Goal: Information Seeking & Learning: Learn about a topic

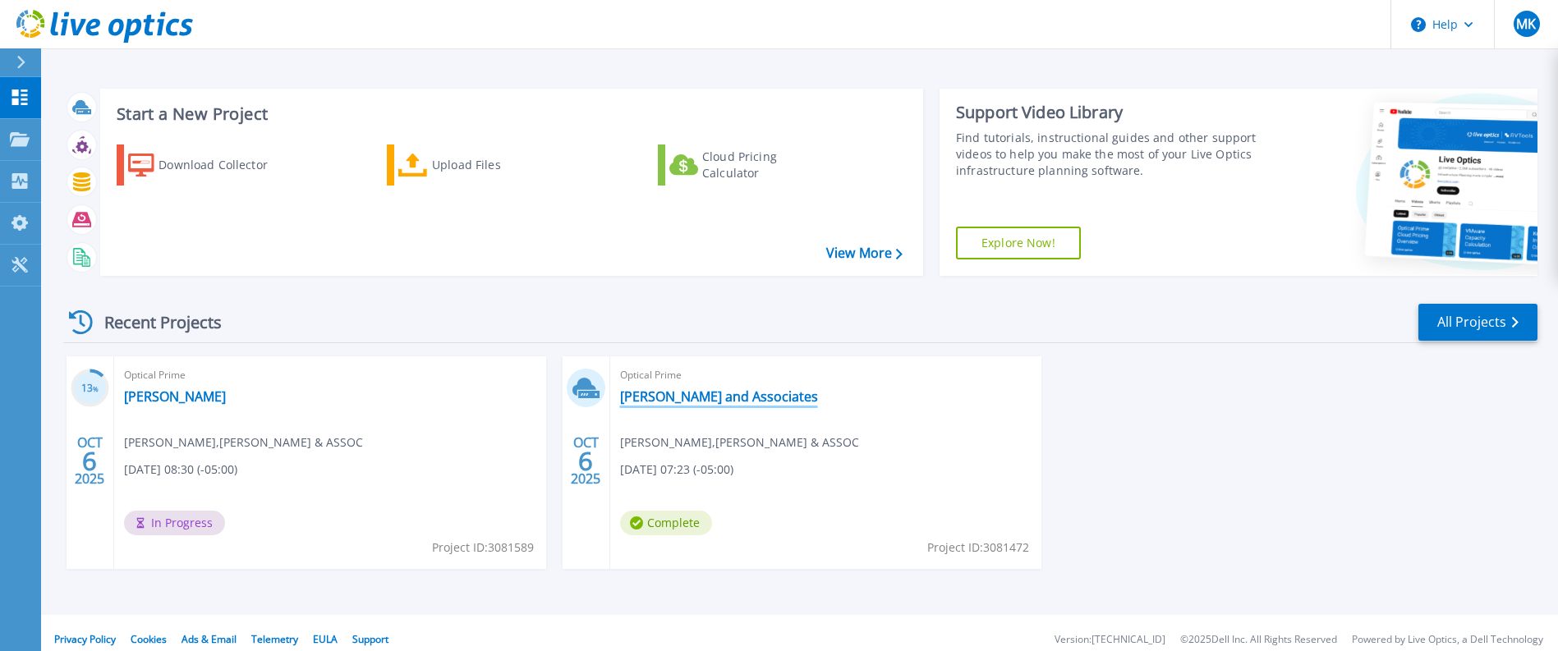
click at [709, 399] on link "[PERSON_NAME] and Associates" at bounding box center [719, 396] width 198 height 16
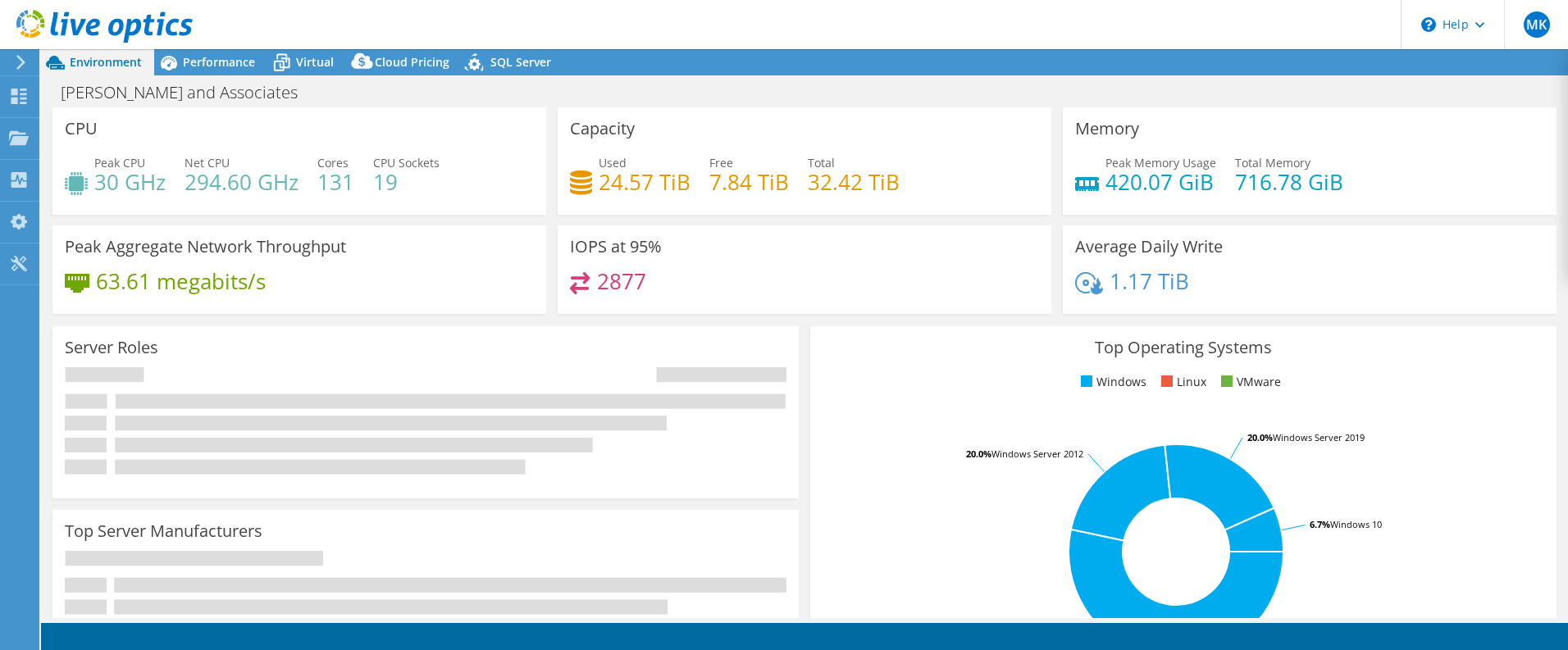
select select "USD"
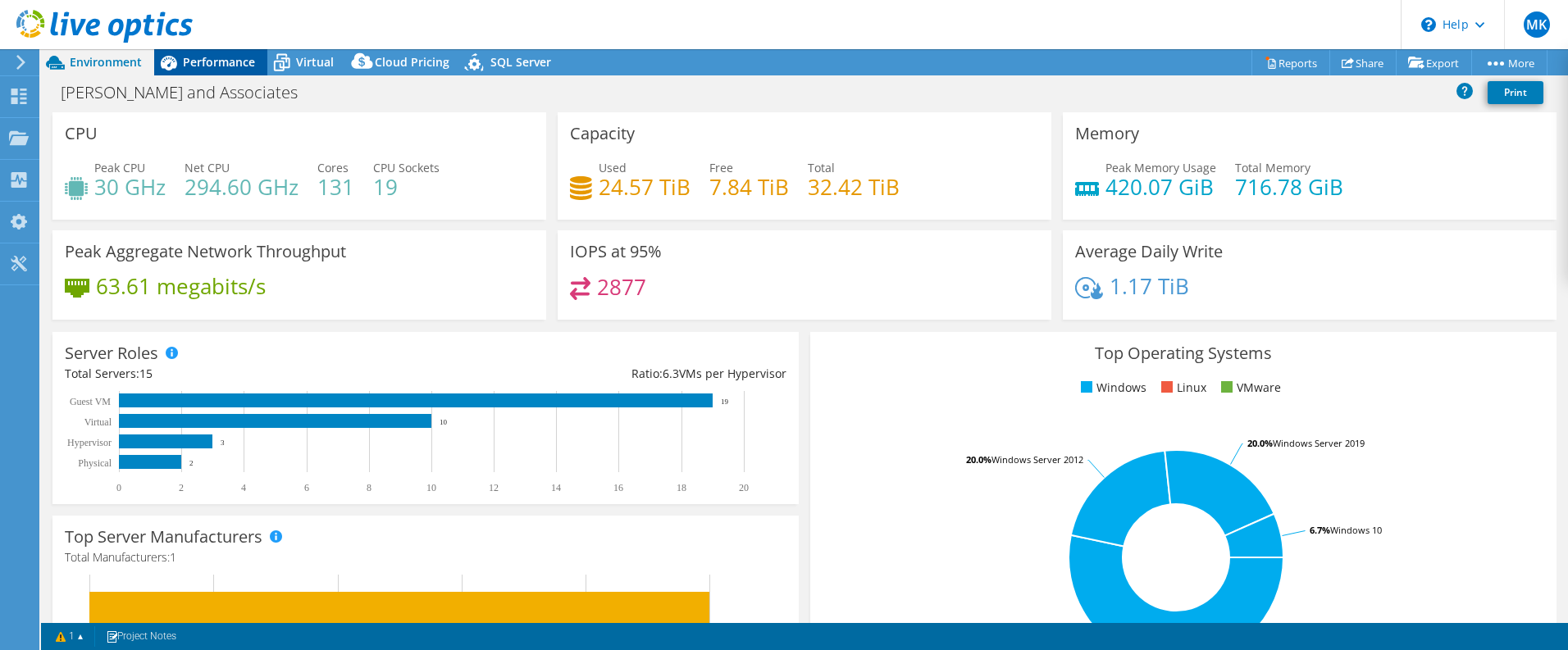
click at [217, 62] on span "Performance" at bounding box center [219, 62] width 72 height 16
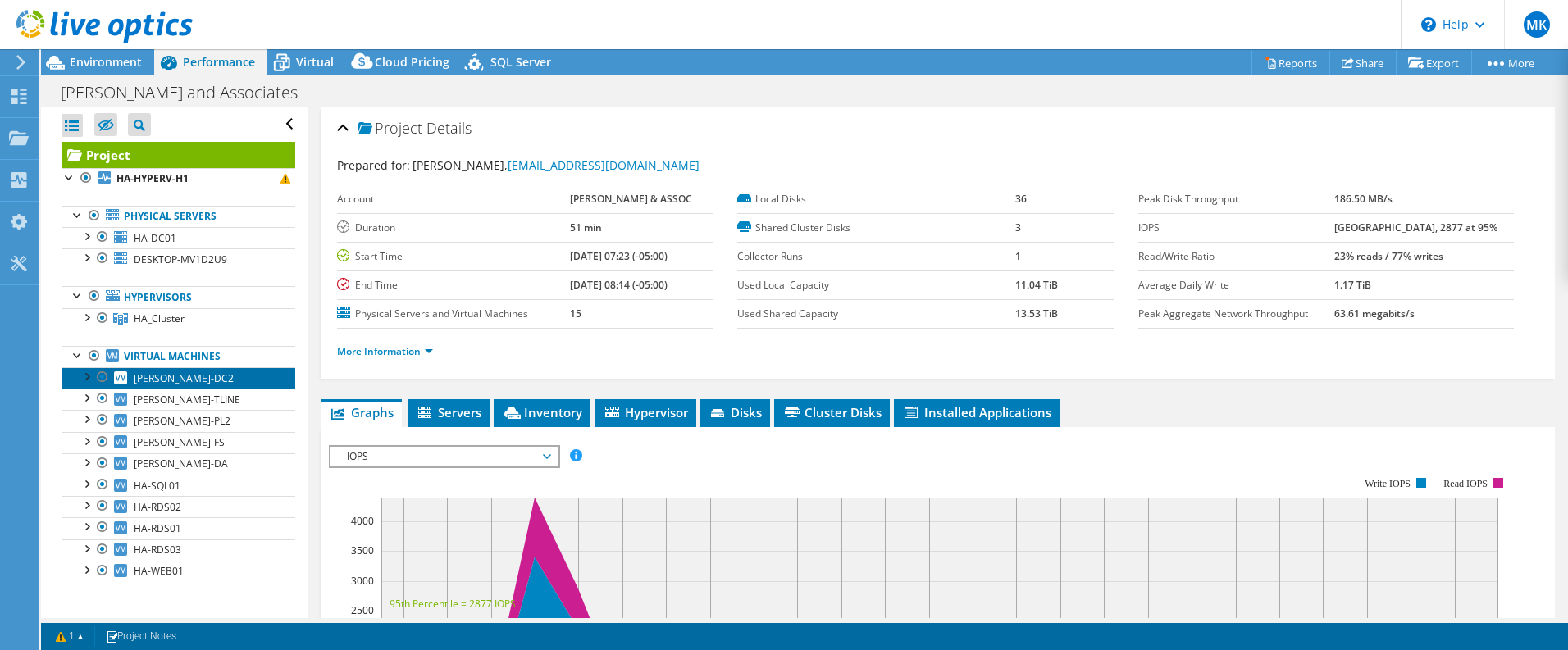
click at [170, 380] on span "[PERSON_NAME]-DC2" at bounding box center [184, 378] width 100 height 14
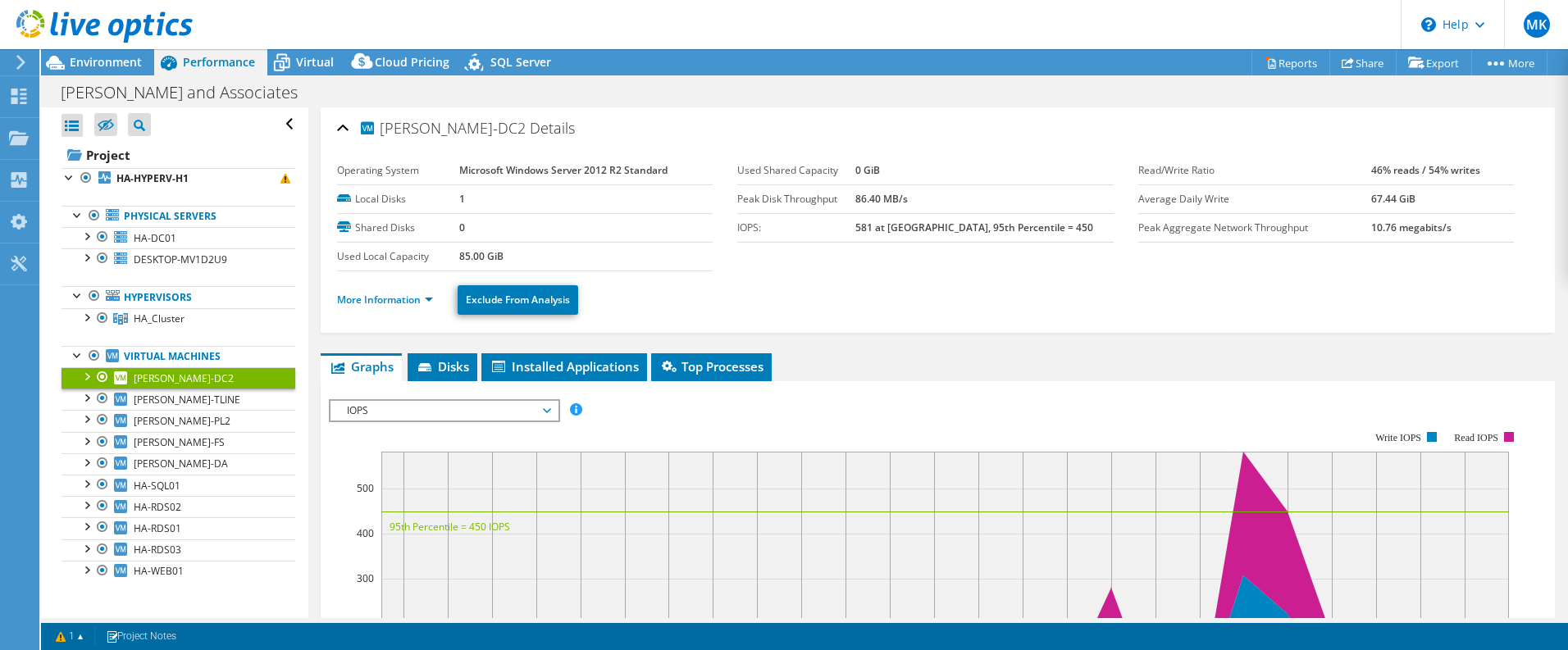
click at [86, 377] on div at bounding box center [86, 375] width 16 height 16
click at [85, 375] on div at bounding box center [86, 375] width 16 height 16
click at [89, 319] on div at bounding box center [86, 317] width 16 height 16
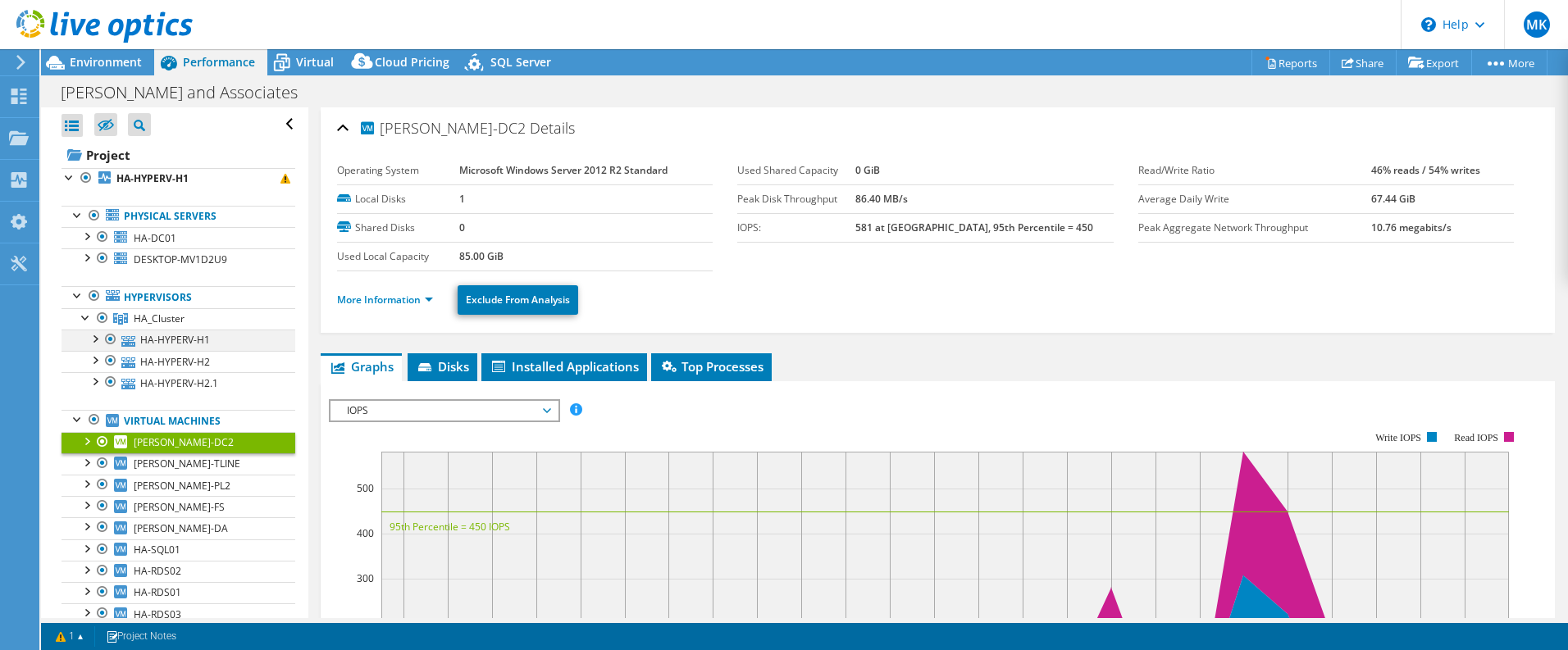
click at [98, 338] on div at bounding box center [94, 337] width 16 height 16
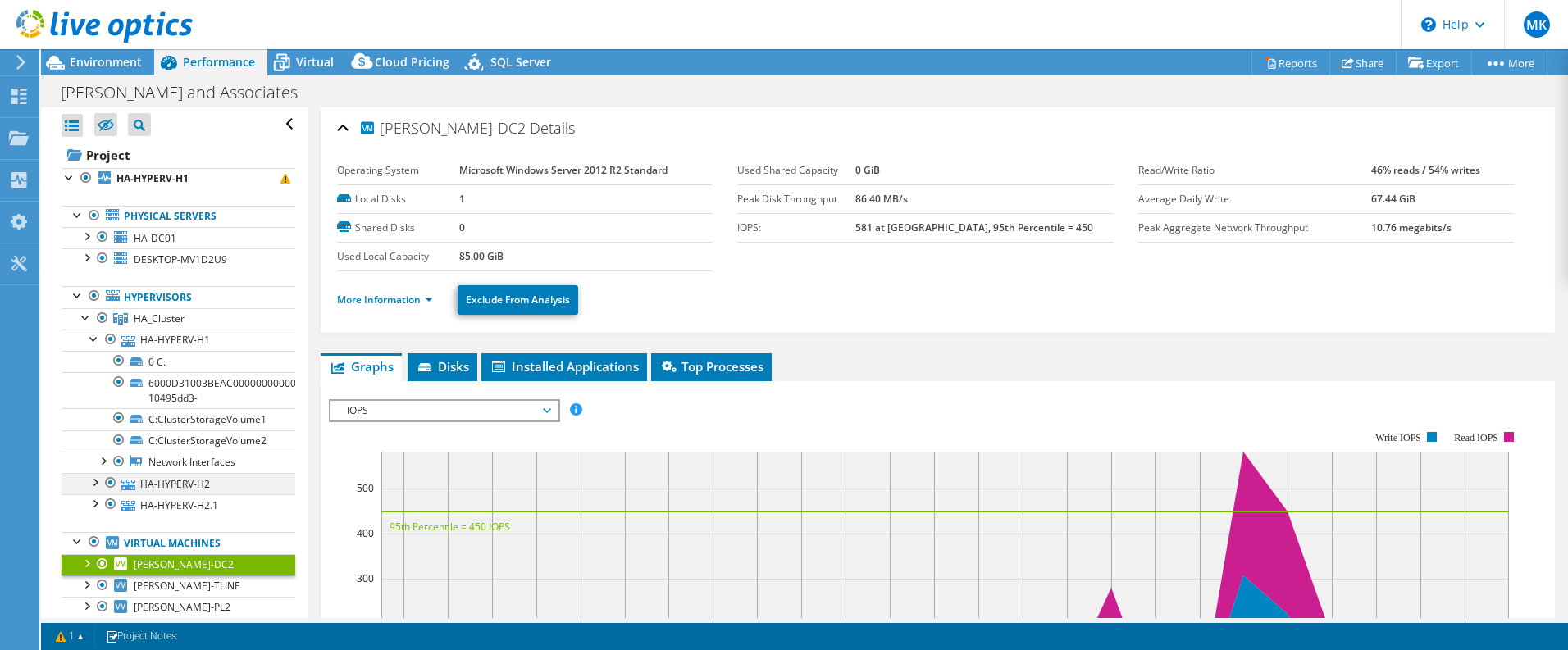
click at [97, 480] on div at bounding box center [94, 481] width 16 height 16
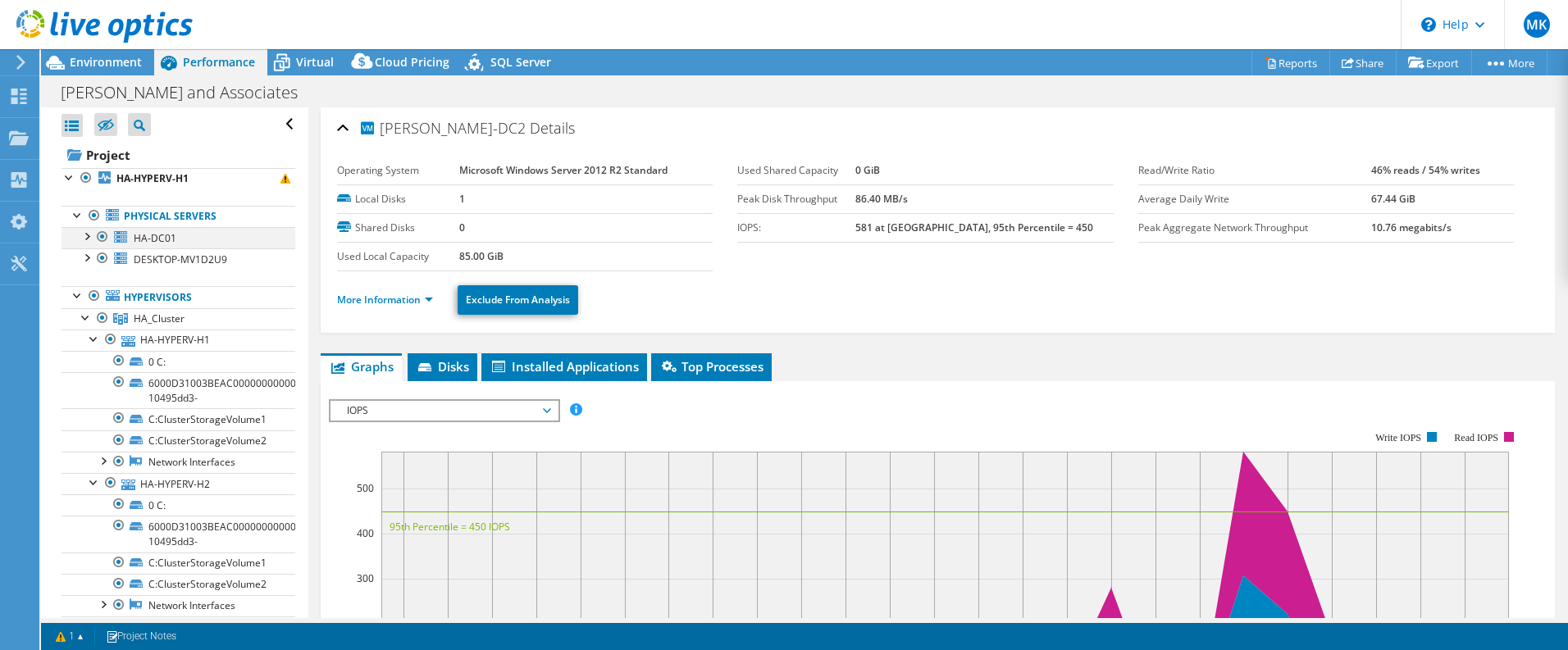
click at [88, 237] on div at bounding box center [86, 235] width 16 height 16
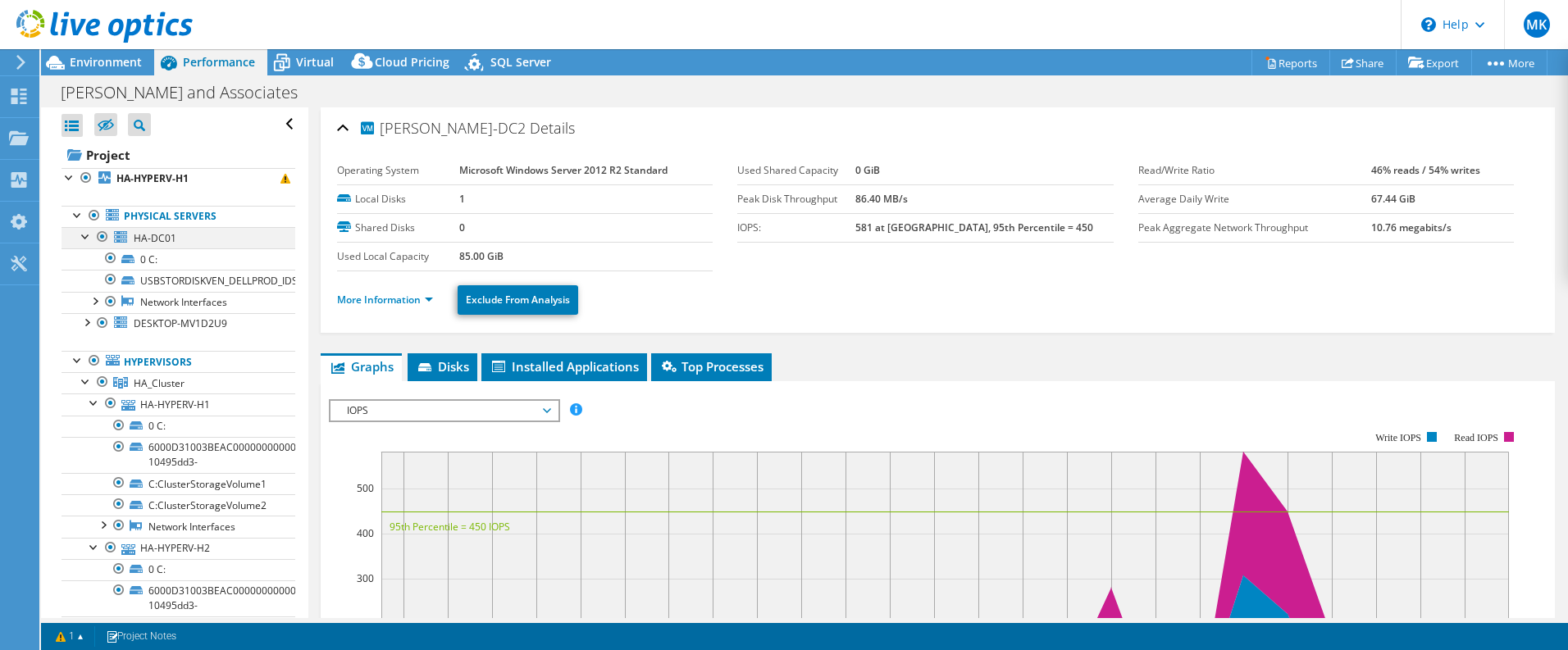
click at [83, 235] on div at bounding box center [86, 235] width 16 height 16
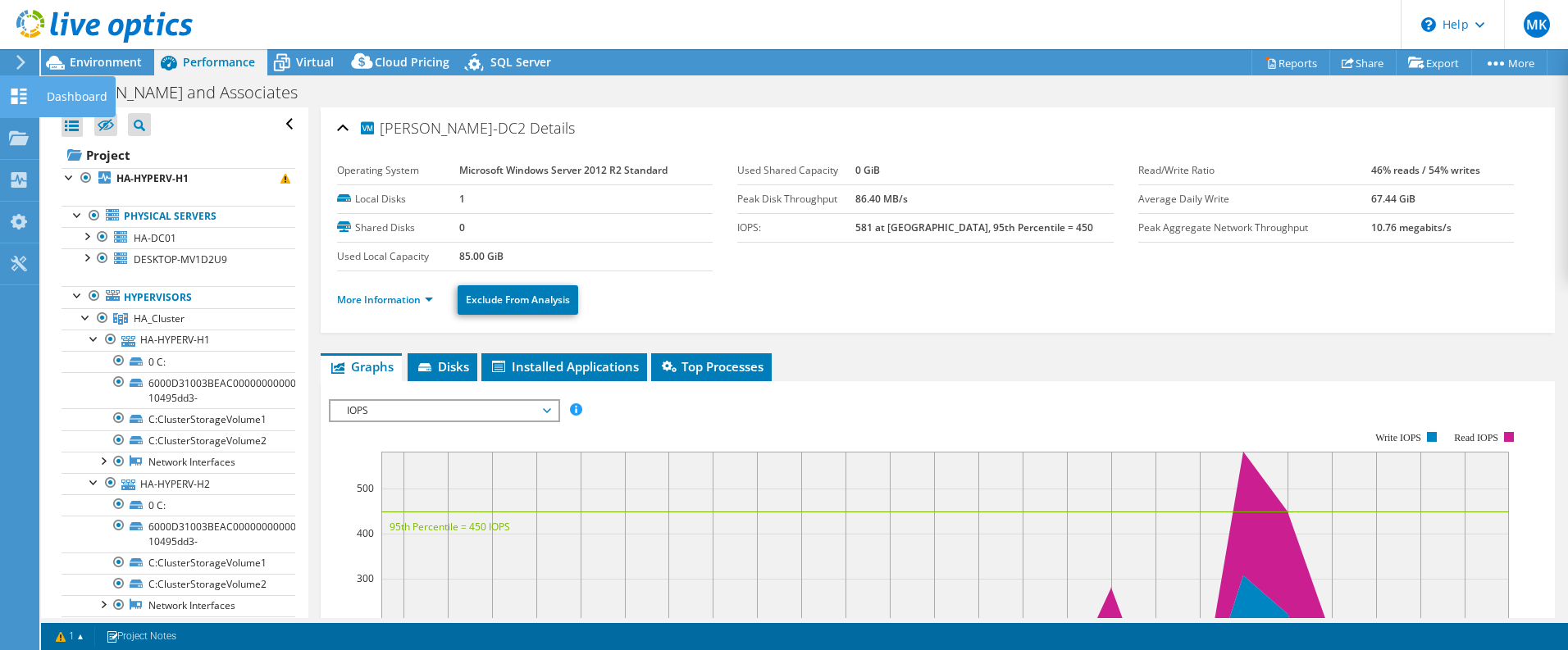
click at [54, 94] on div "Dashboard" at bounding box center [77, 96] width 77 height 41
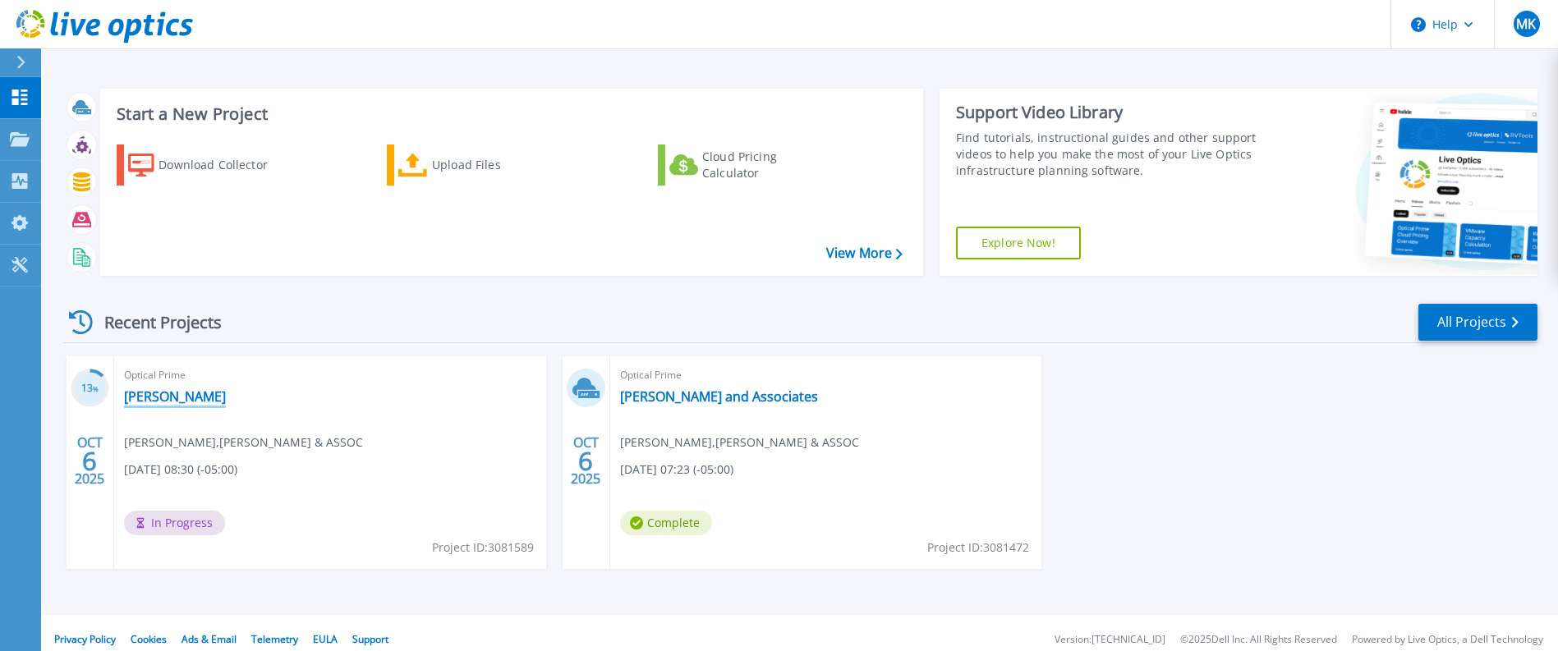
click at [166, 397] on link "[PERSON_NAME]" at bounding box center [175, 396] width 102 height 16
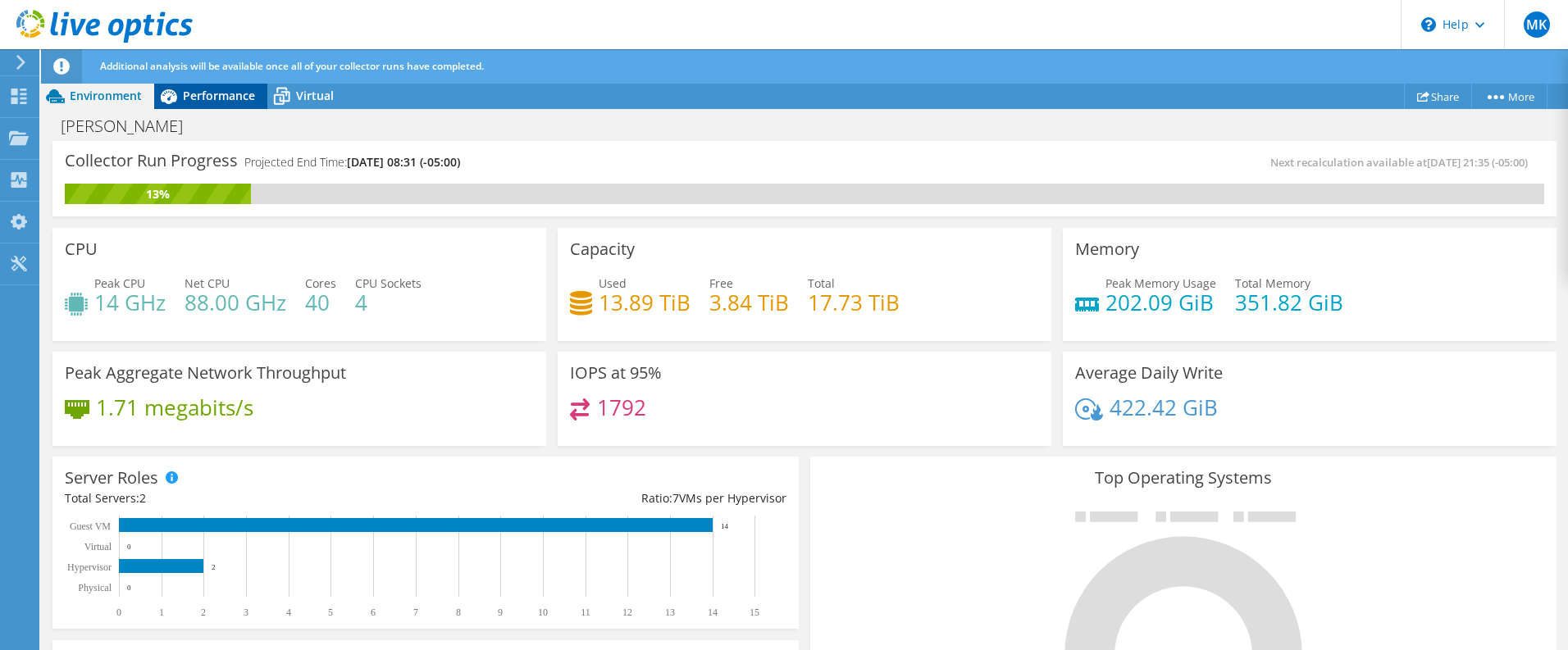
click at [218, 94] on span "Performance" at bounding box center [219, 96] width 72 height 16
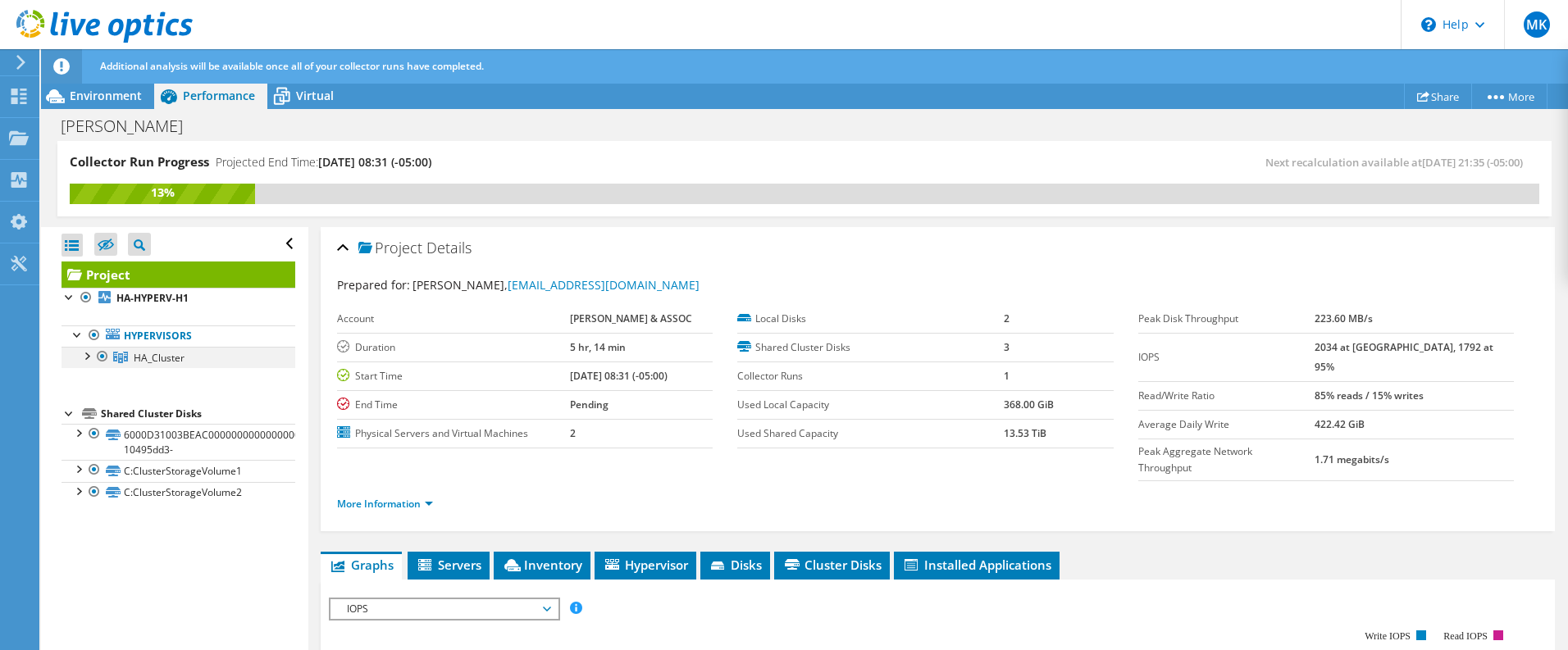
click at [84, 357] on div at bounding box center [86, 354] width 16 height 16
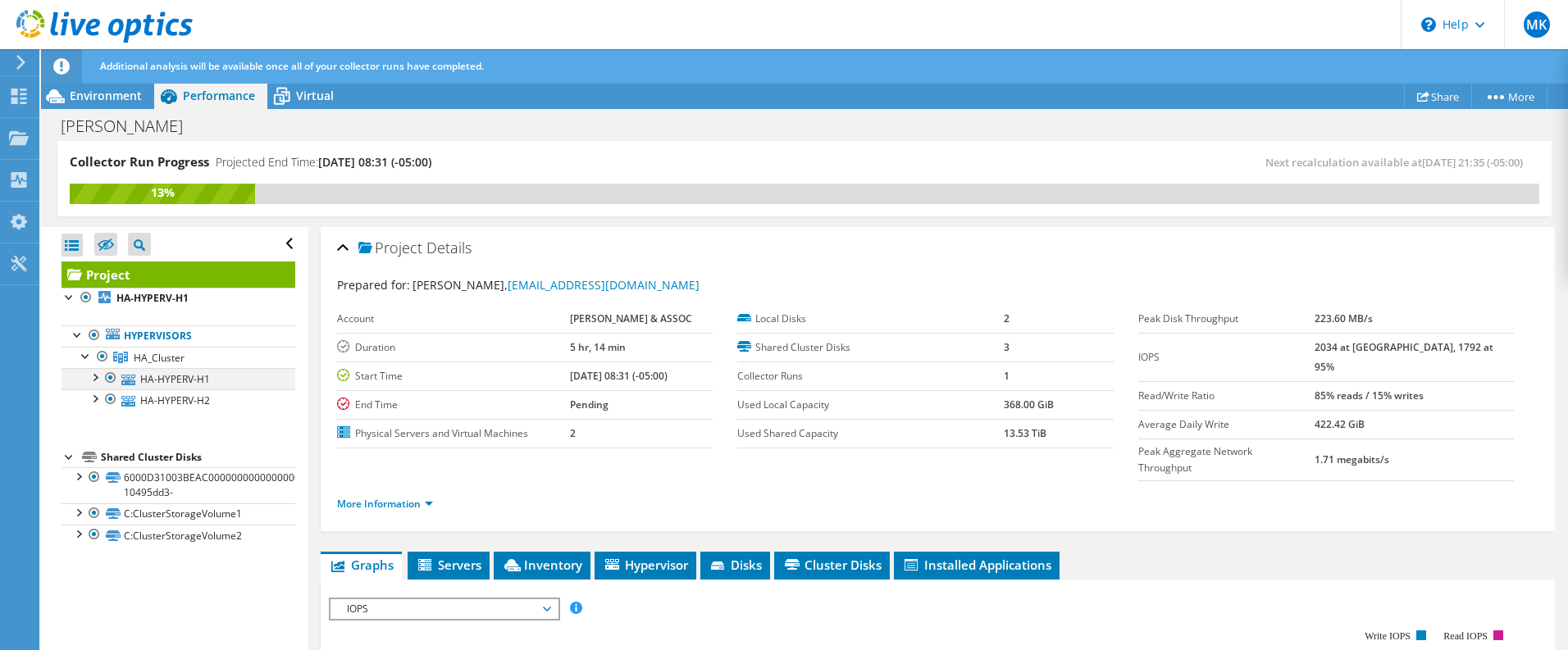
click at [99, 377] on div at bounding box center [94, 376] width 16 height 16
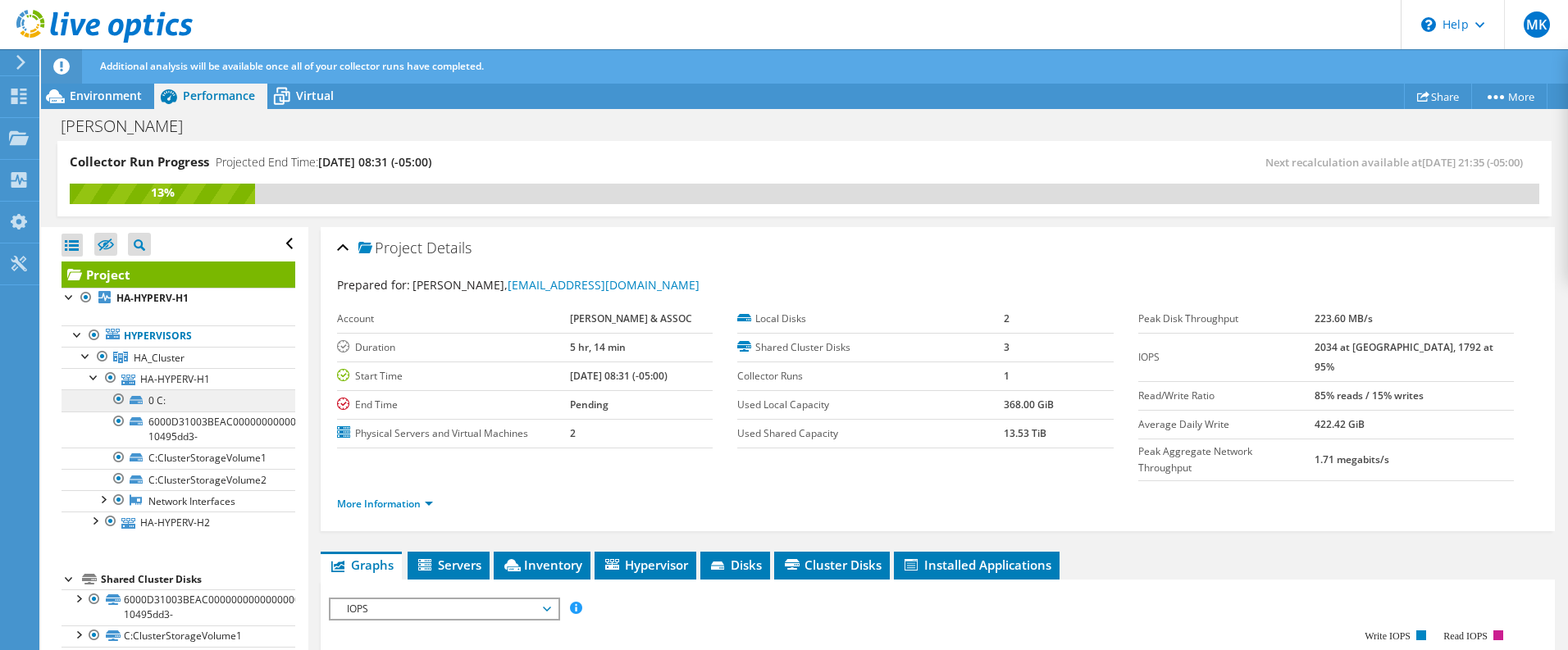
scroll to position [36, 0]
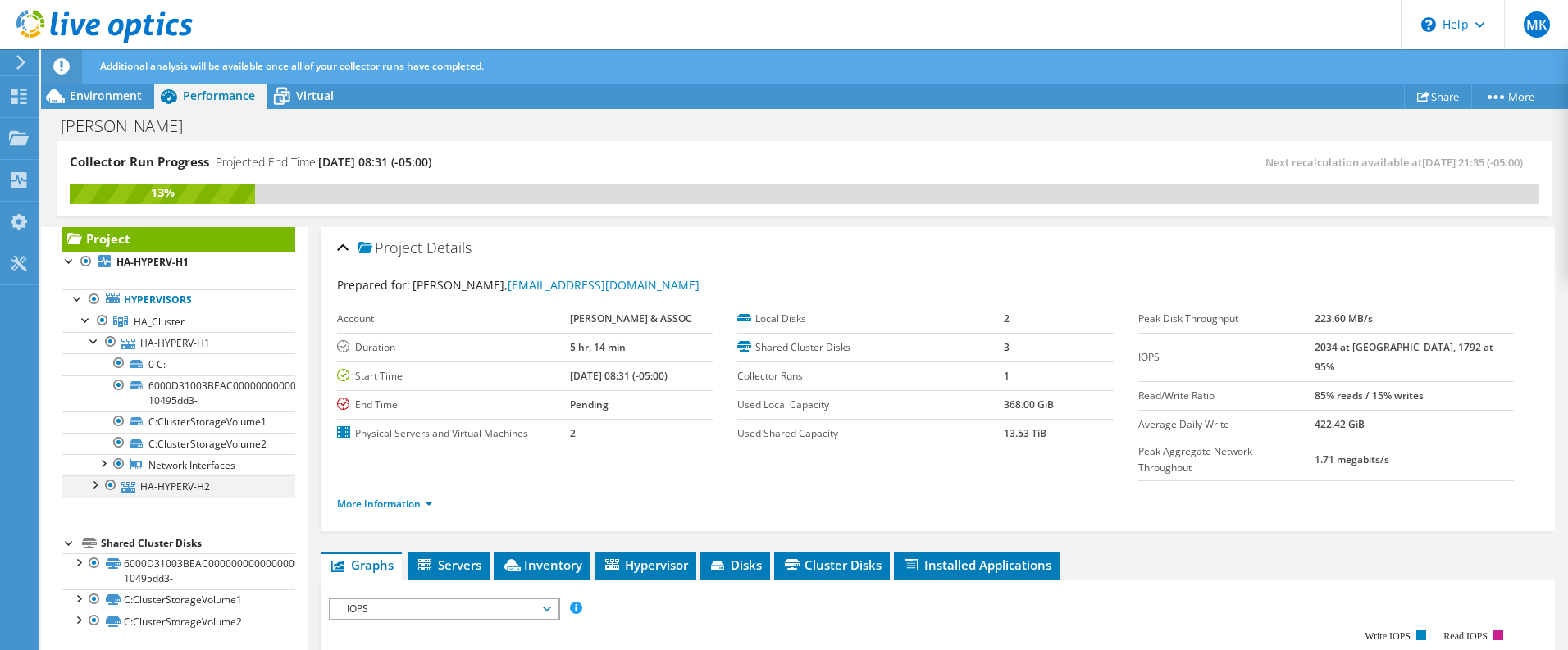
click at [94, 483] on div at bounding box center [94, 483] width 16 height 16
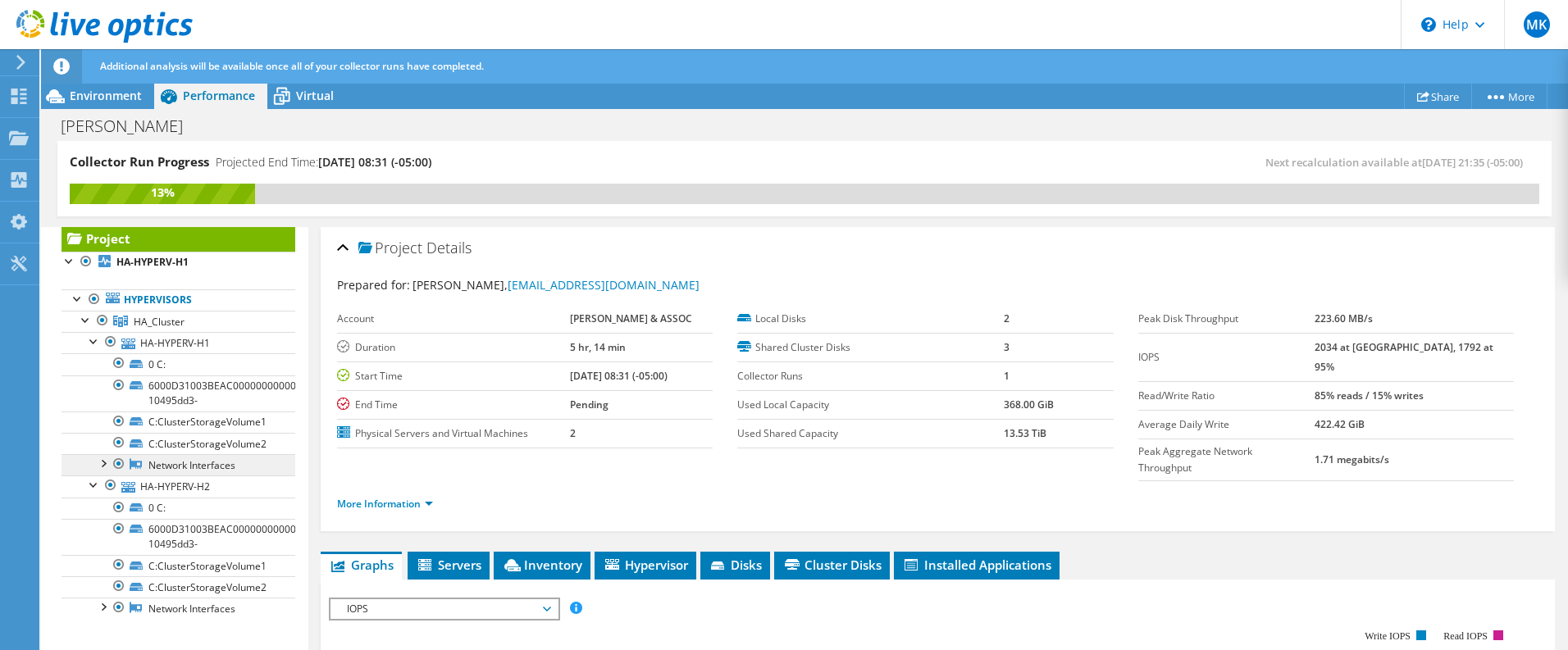
scroll to position [158, 0]
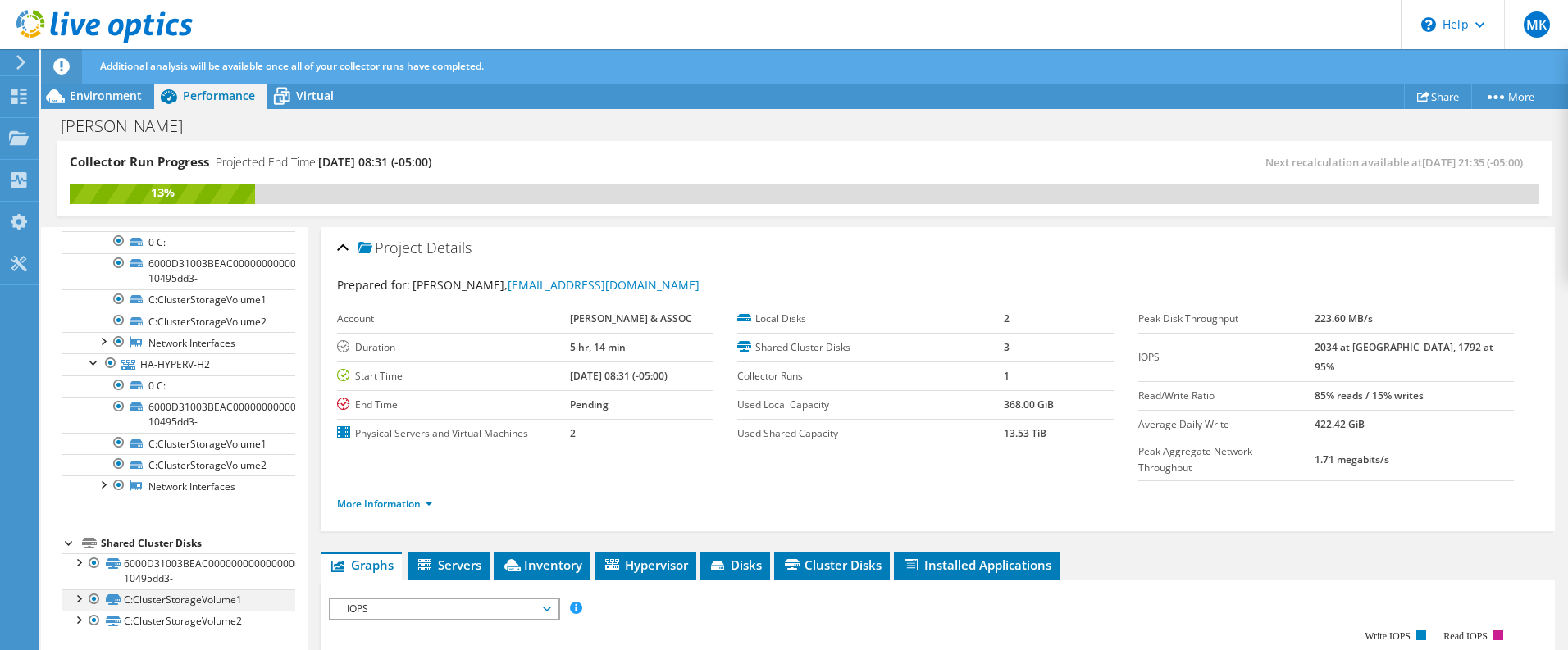
click at [77, 597] on div at bounding box center [78, 597] width 16 height 16
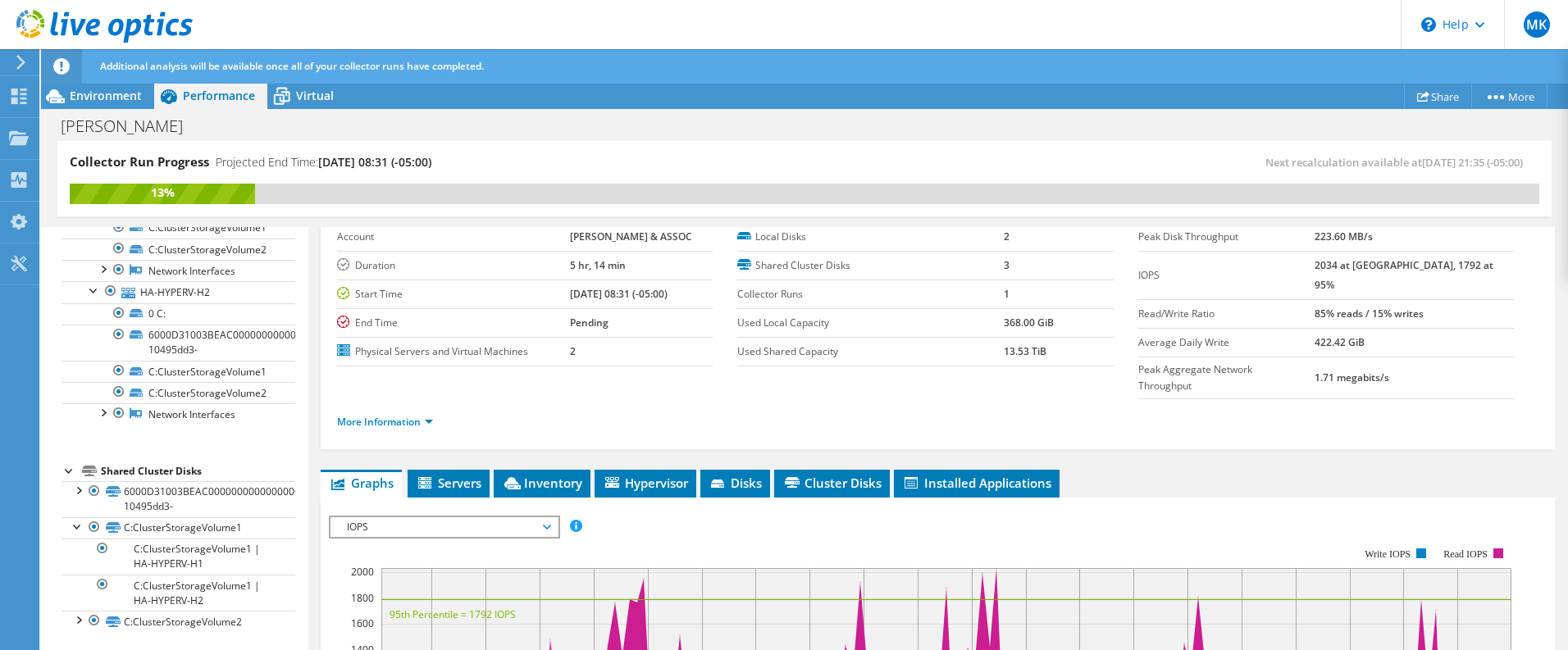
scroll to position [164, 0]
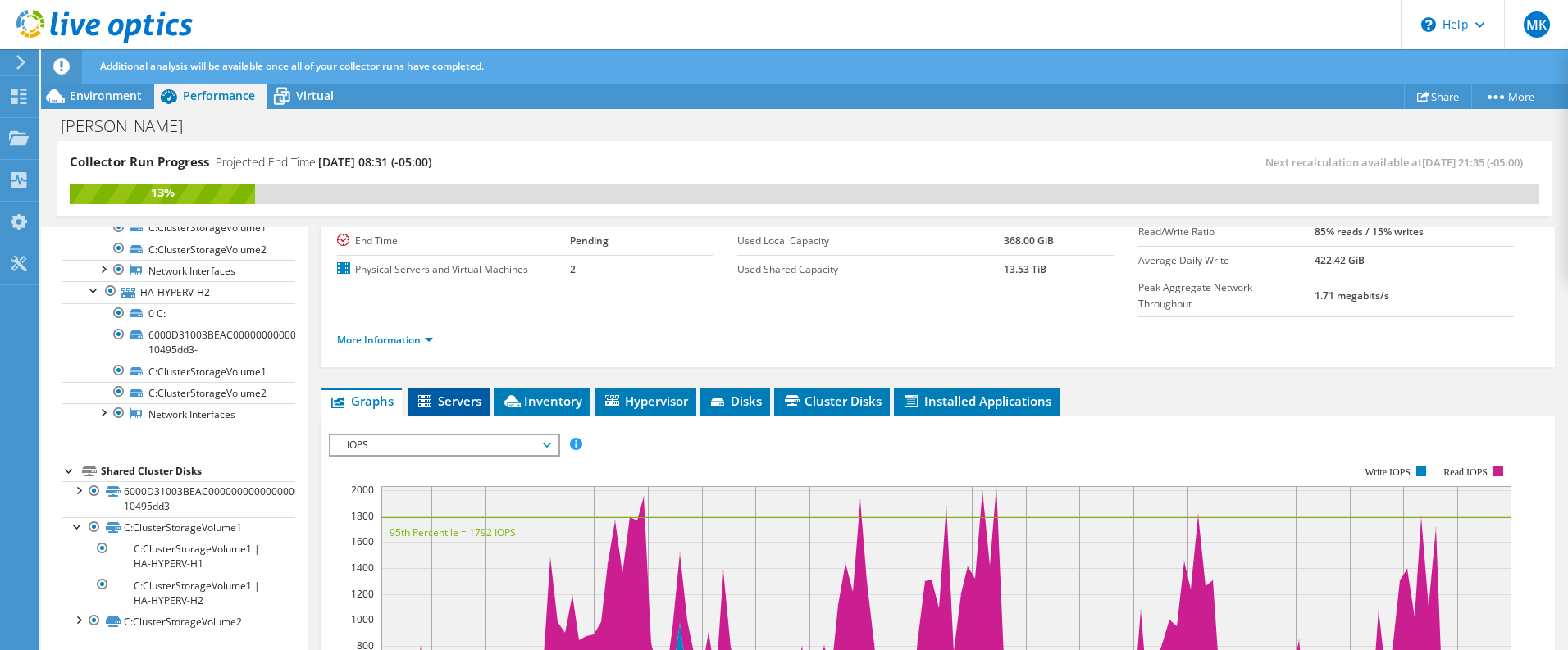
click at [453, 392] on span "Servers" at bounding box center [448, 400] width 66 height 16
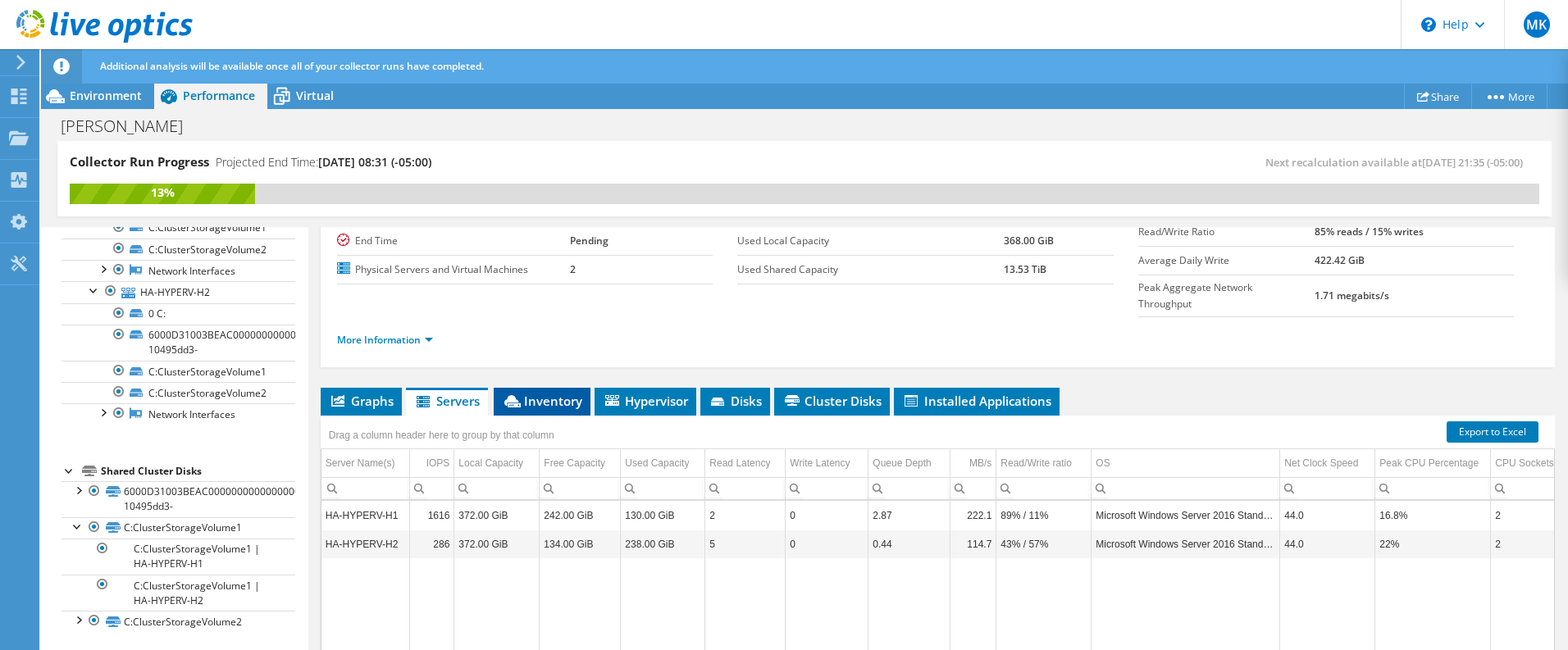
click at [554, 392] on span "Inventory" at bounding box center [542, 400] width 80 height 16
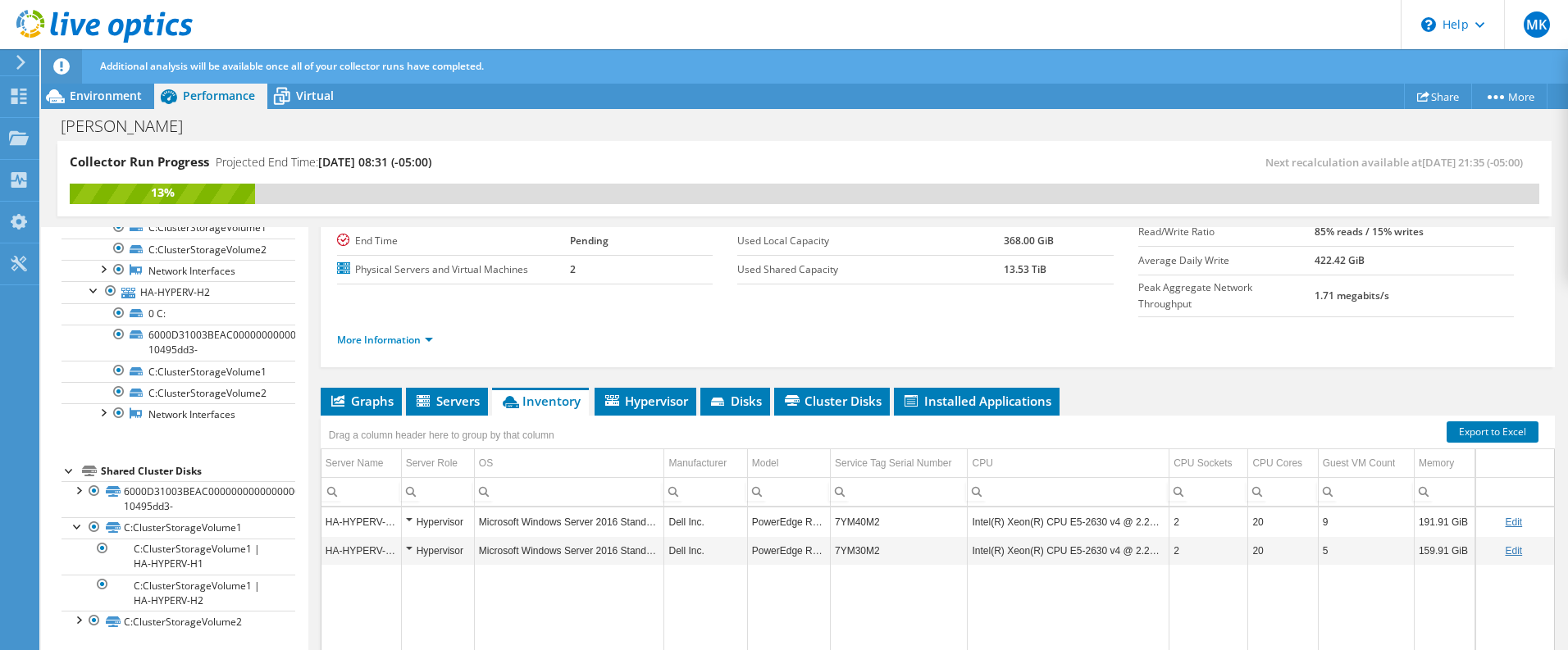
click at [409, 512] on div "Hypervisor" at bounding box center [437, 522] width 64 height 20
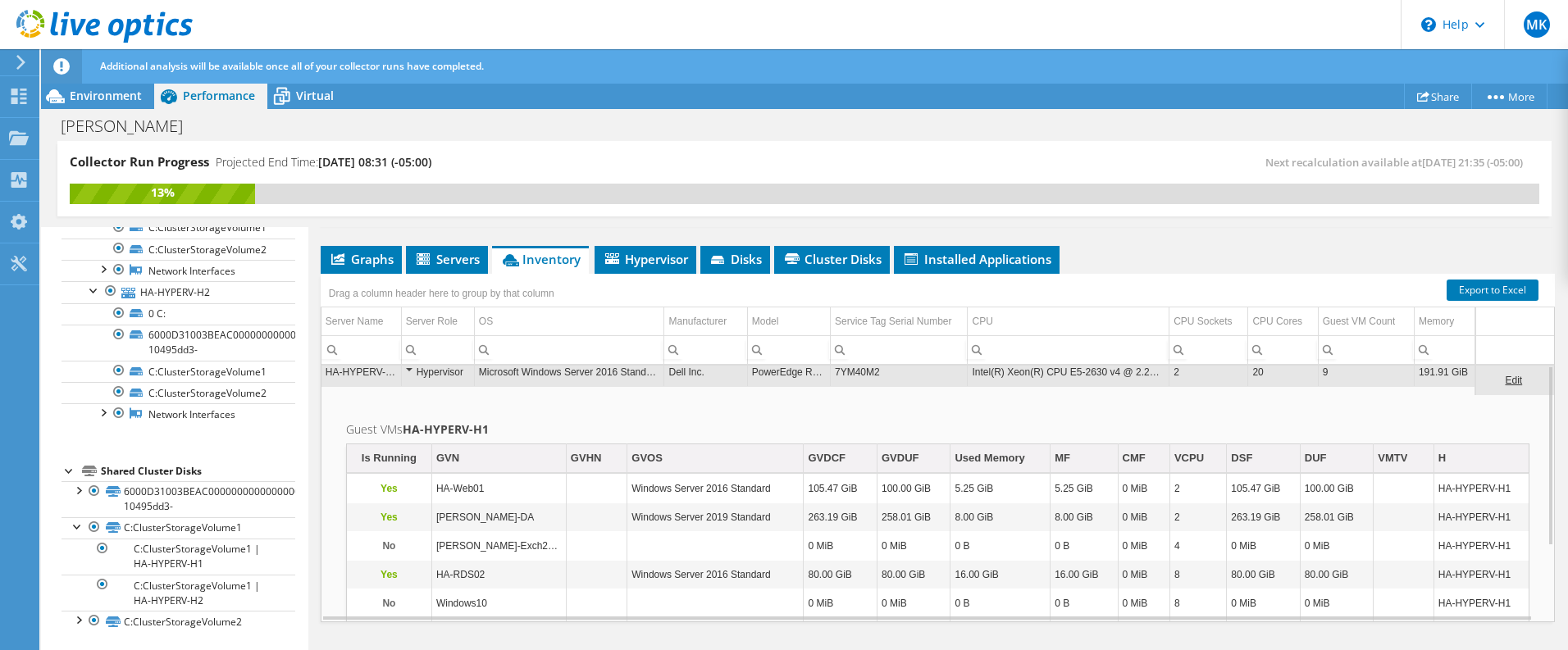
scroll to position [224, 0]
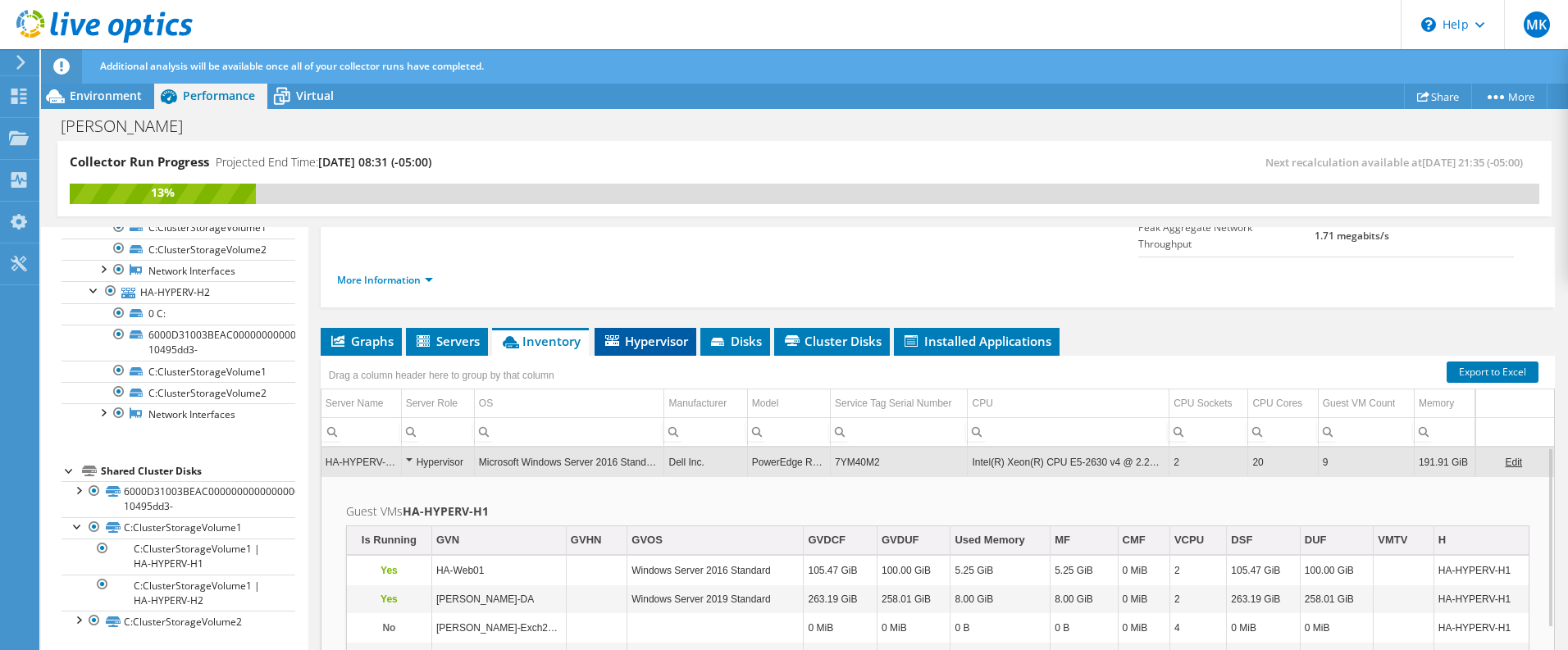
click at [653, 332] on span "Hypervisor" at bounding box center [645, 340] width 85 height 16
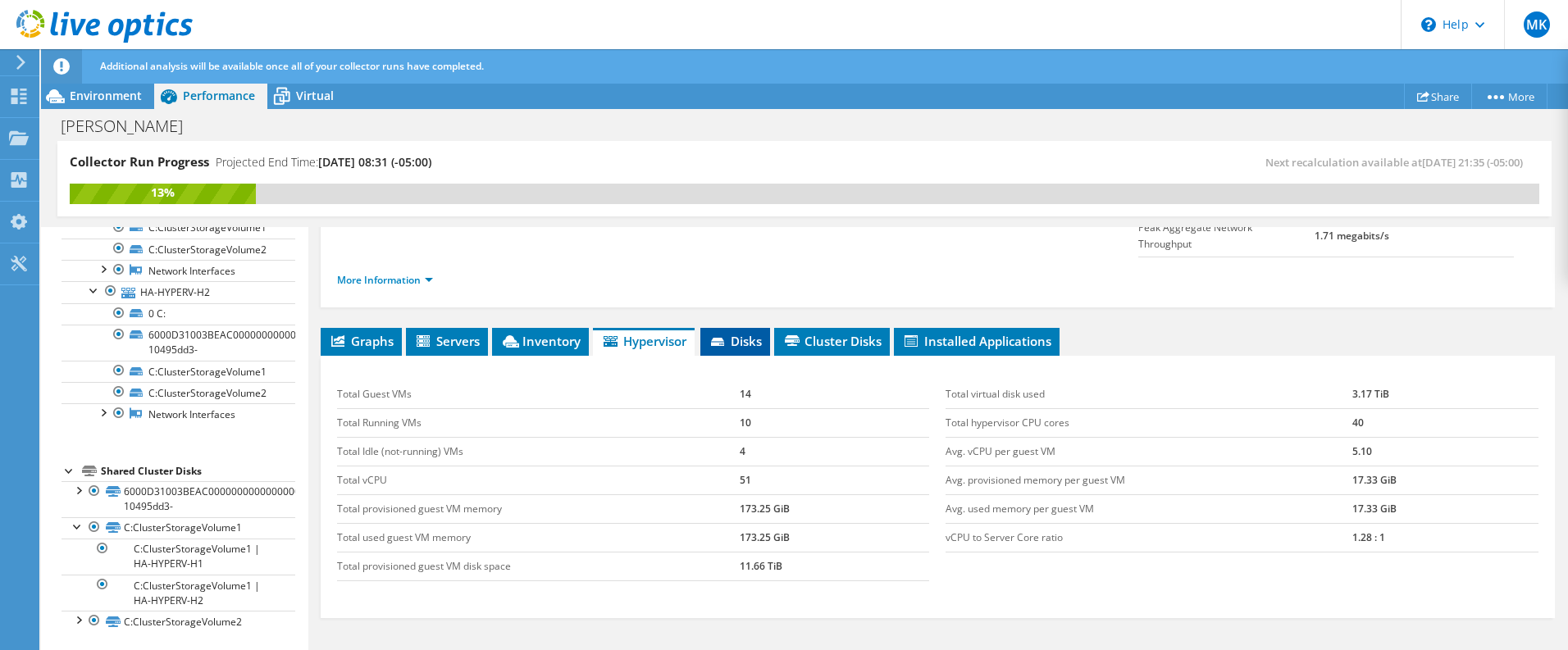
click at [747, 332] on span "Disks" at bounding box center [734, 340] width 53 height 16
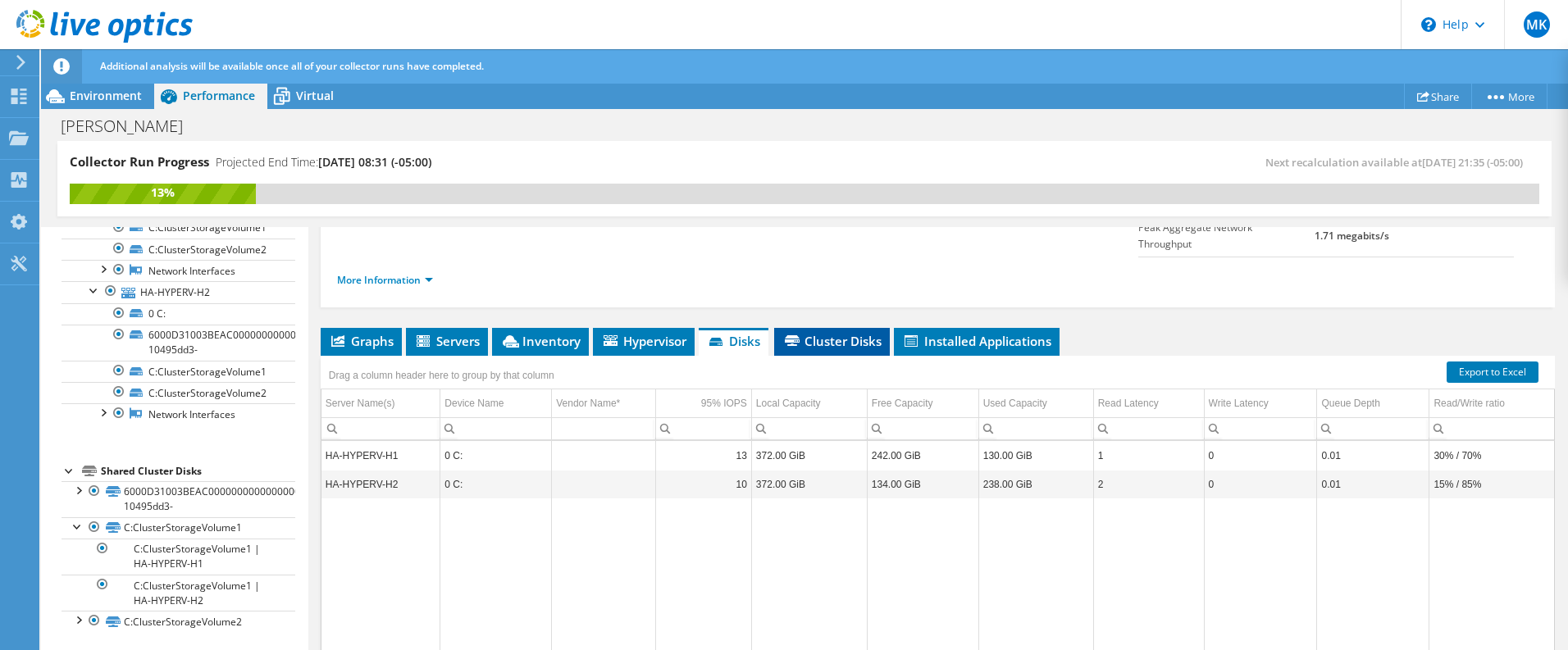
click at [860, 332] on span "Cluster Disks" at bounding box center [831, 340] width 99 height 16
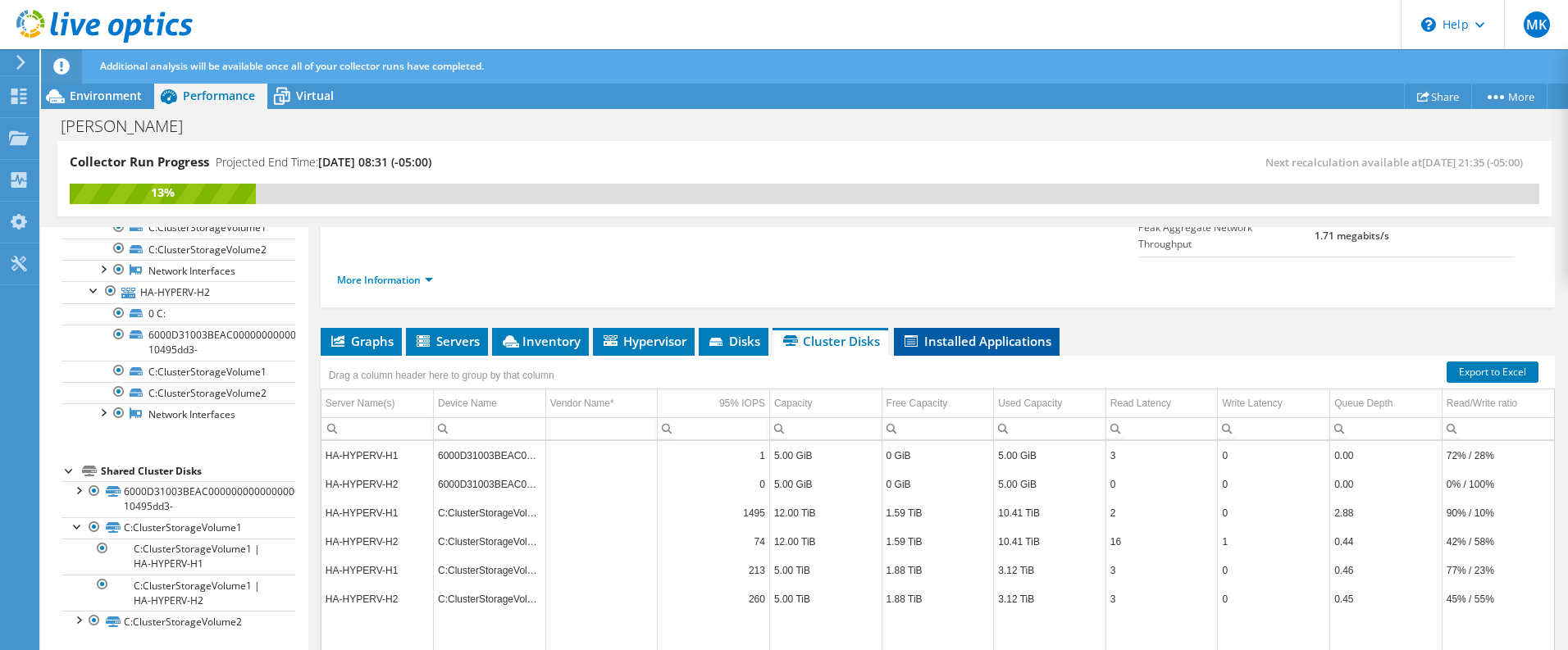
click at [958, 332] on span "Installed Applications" at bounding box center [976, 340] width 149 height 16
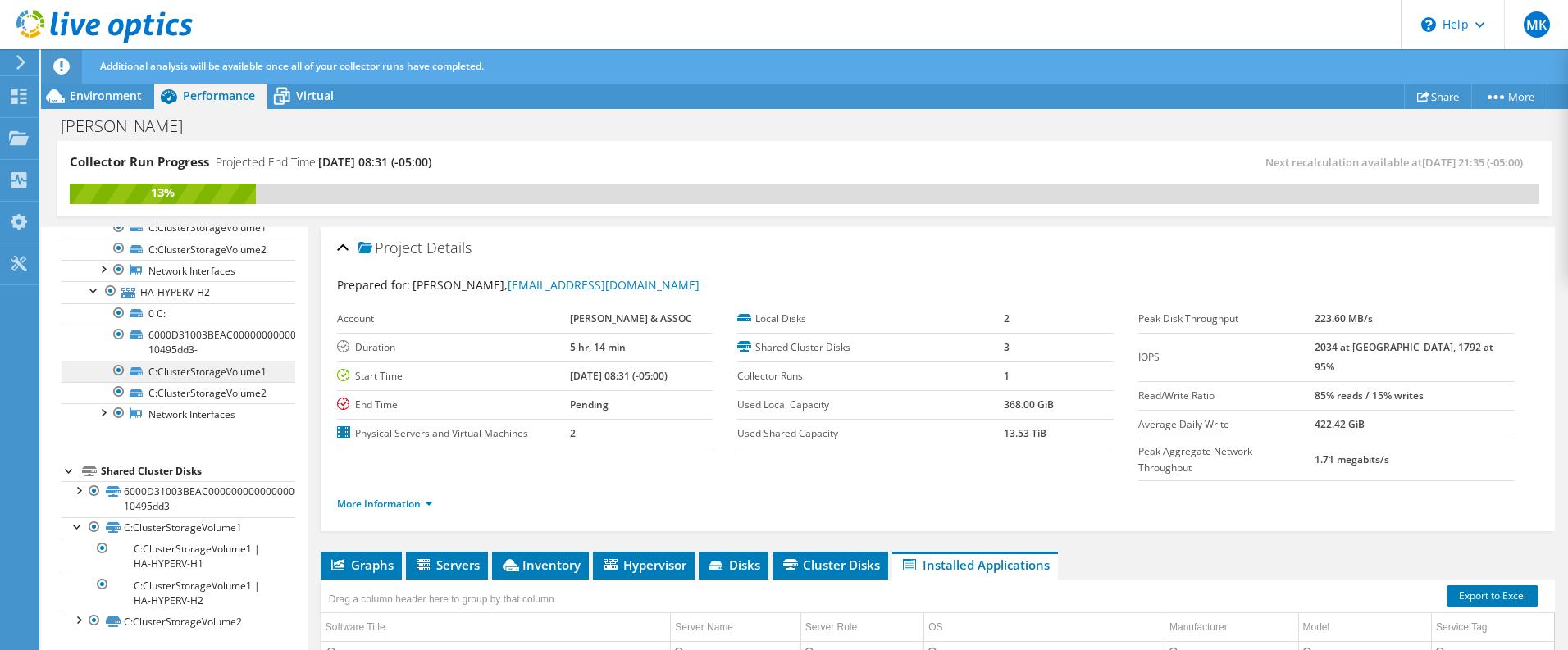
scroll to position [0, 0]
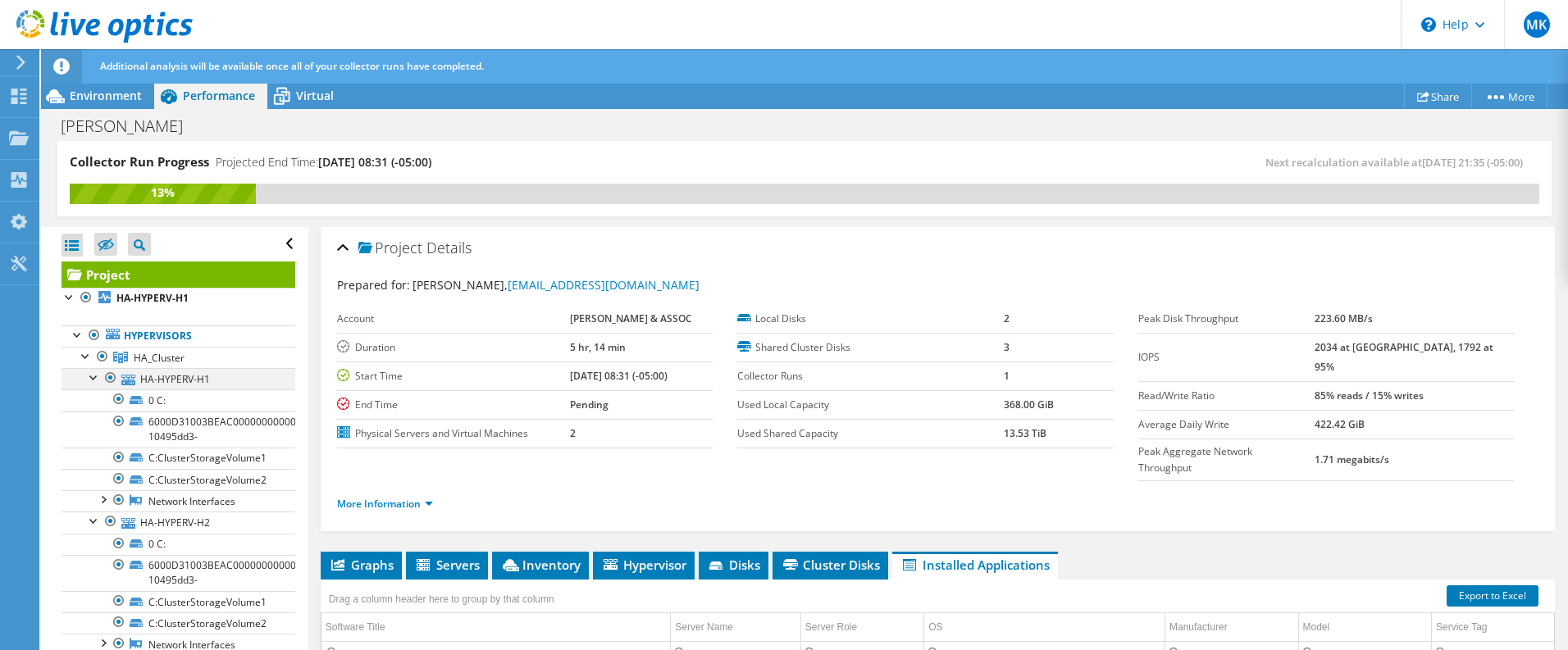
click at [94, 380] on div at bounding box center [94, 376] width 16 height 16
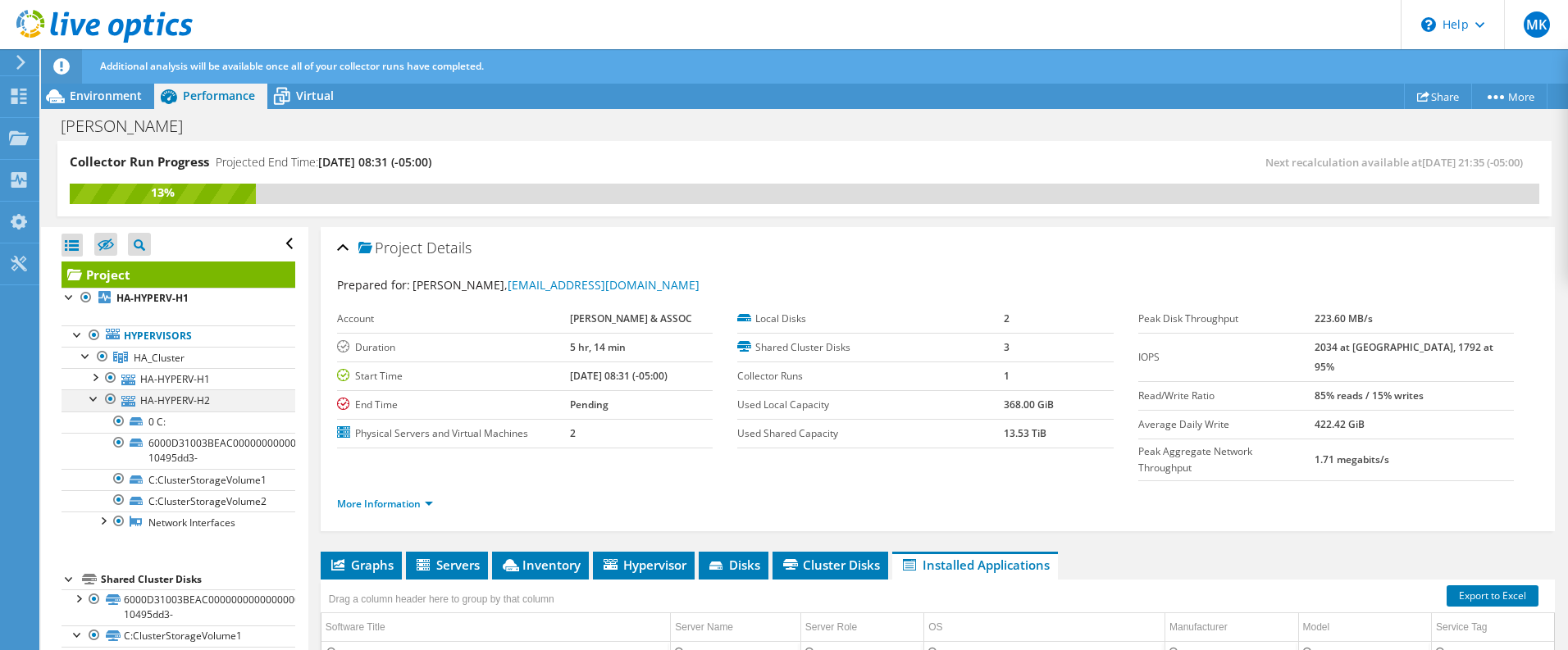
click at [94, 401] on div at bounding box center [94, 397] width 16 height 16
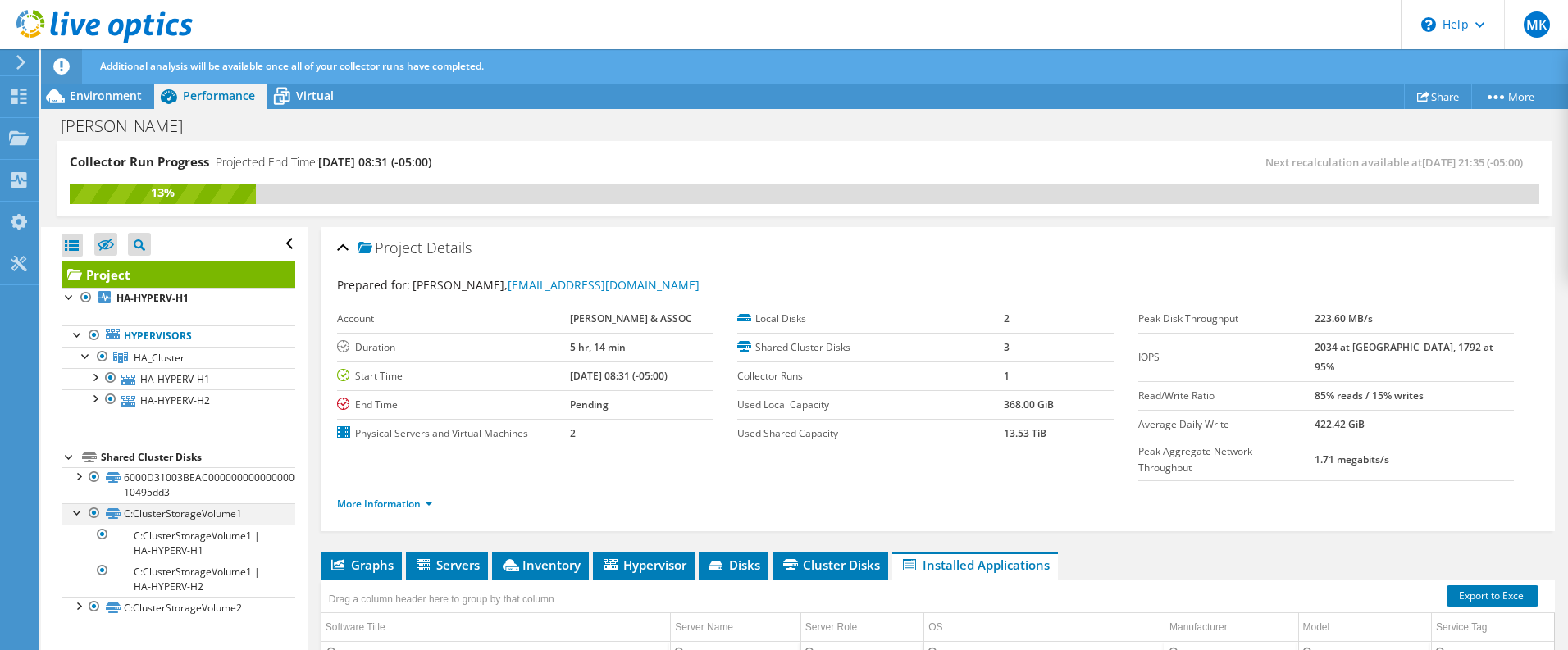
click at [77, 511] on div at bounding box center [78, 511] width 16 height 16
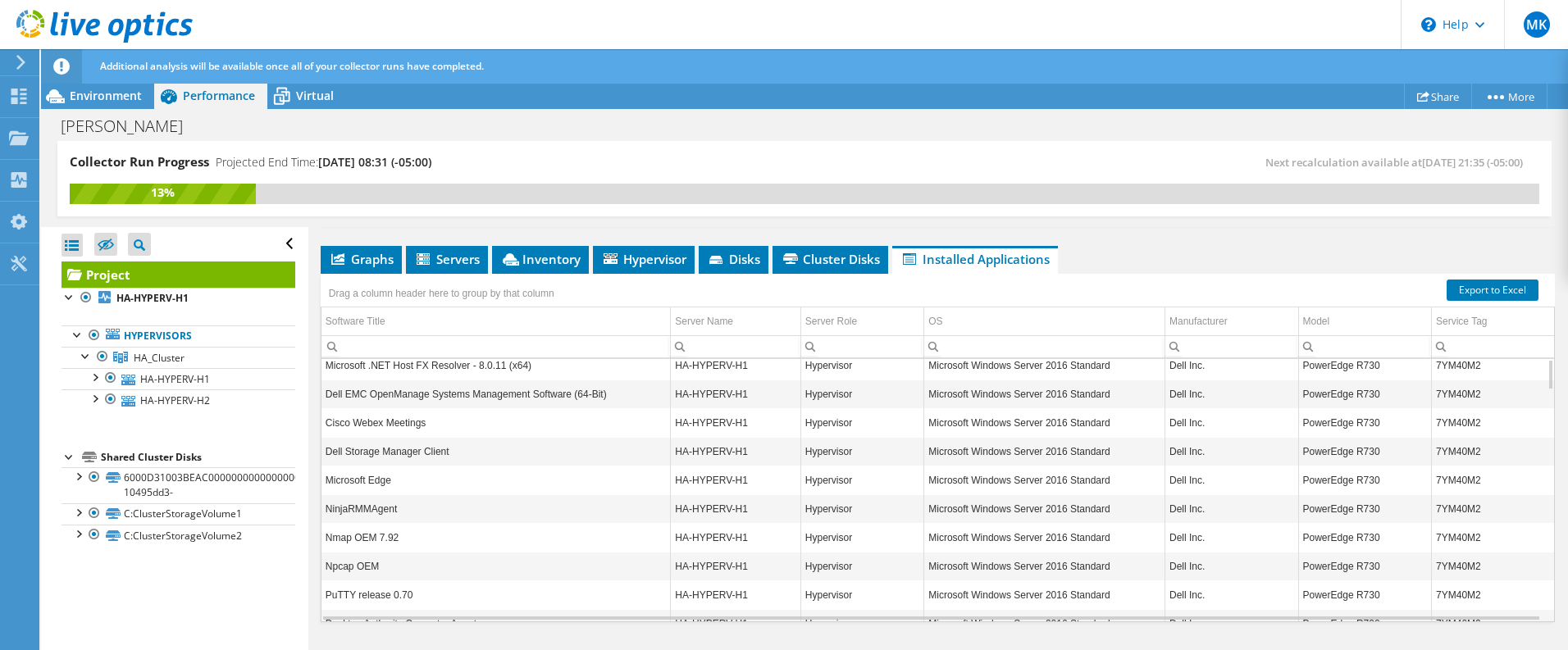
scroll to position [60, 0]
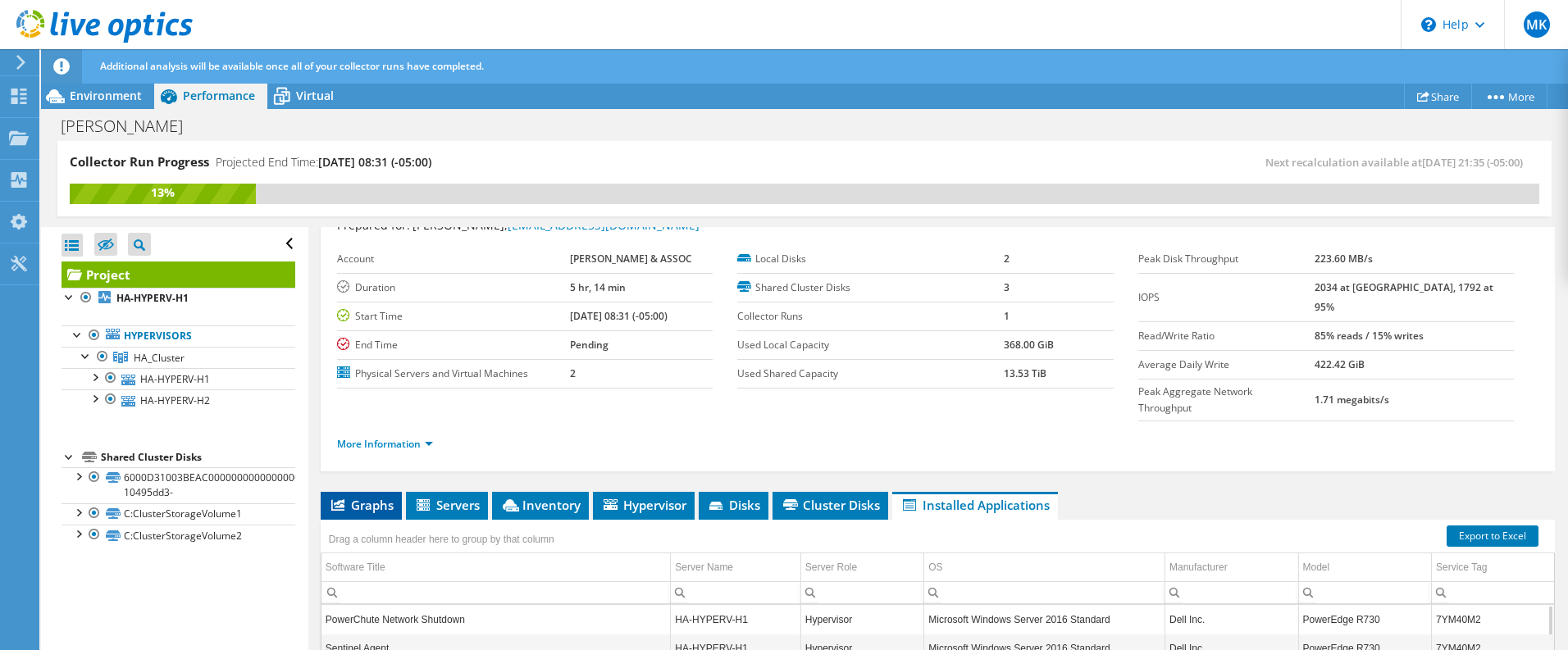
click at [379, 497] on span "Graphs" at bounding box center [361, 505] width 65 height 16
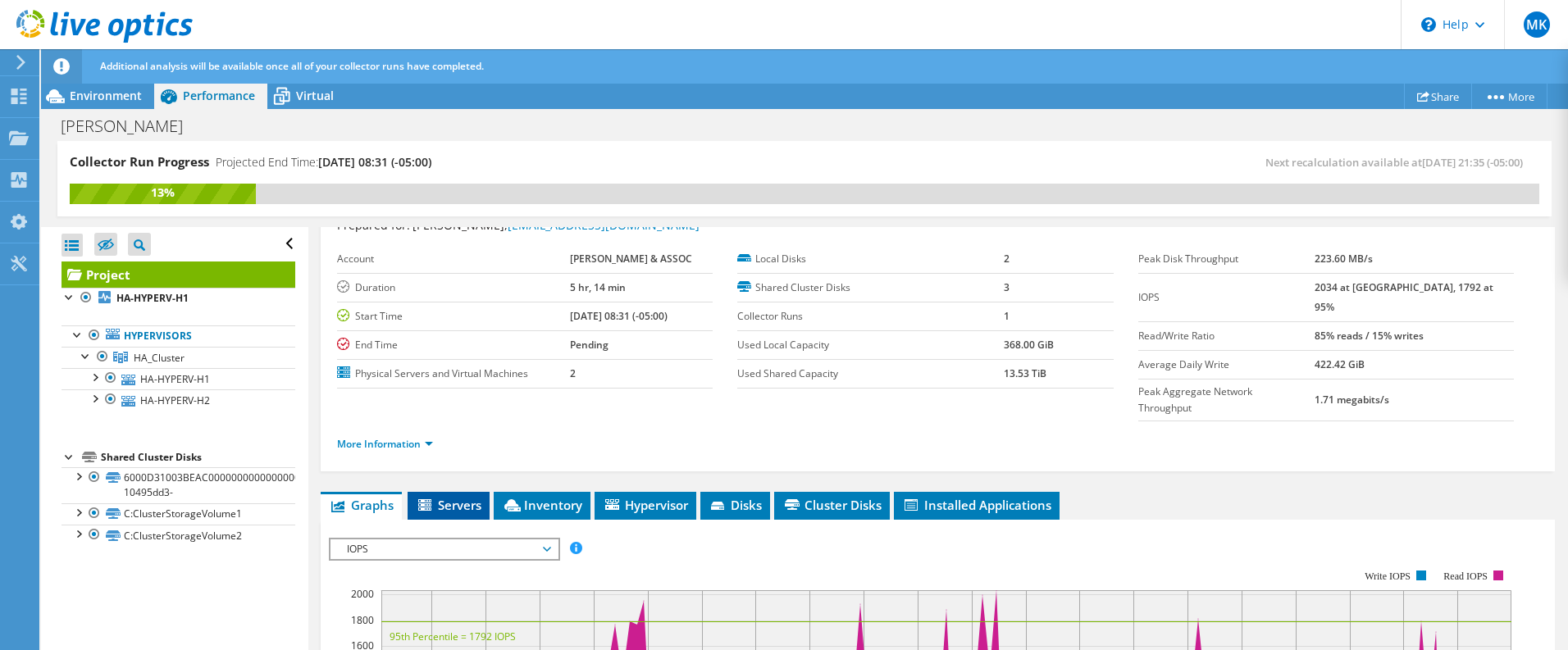
click at [477, 497] on span "Servers" at bounding box center [448, 505] width 66 height 16
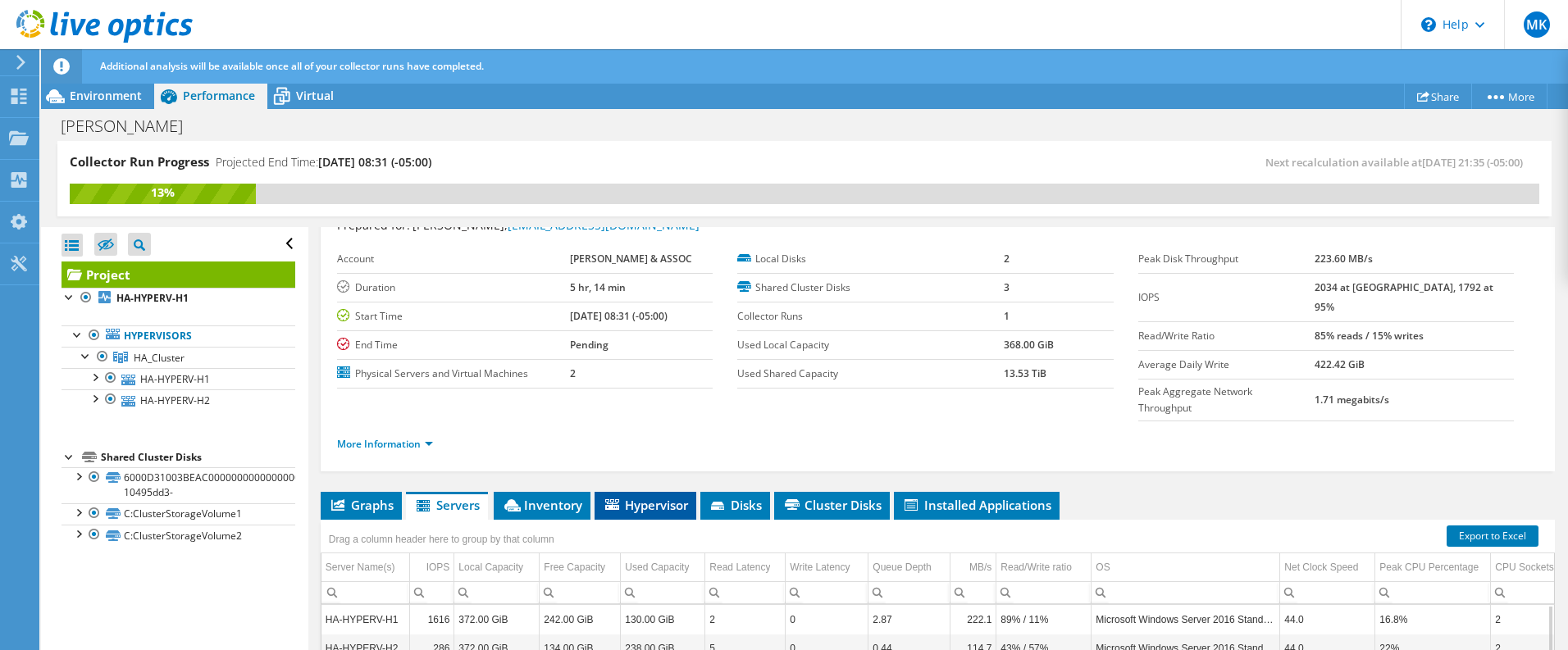
click at [653, 497] on span "Hypervisor" at bounding box center [645, 505] width 85 height 16
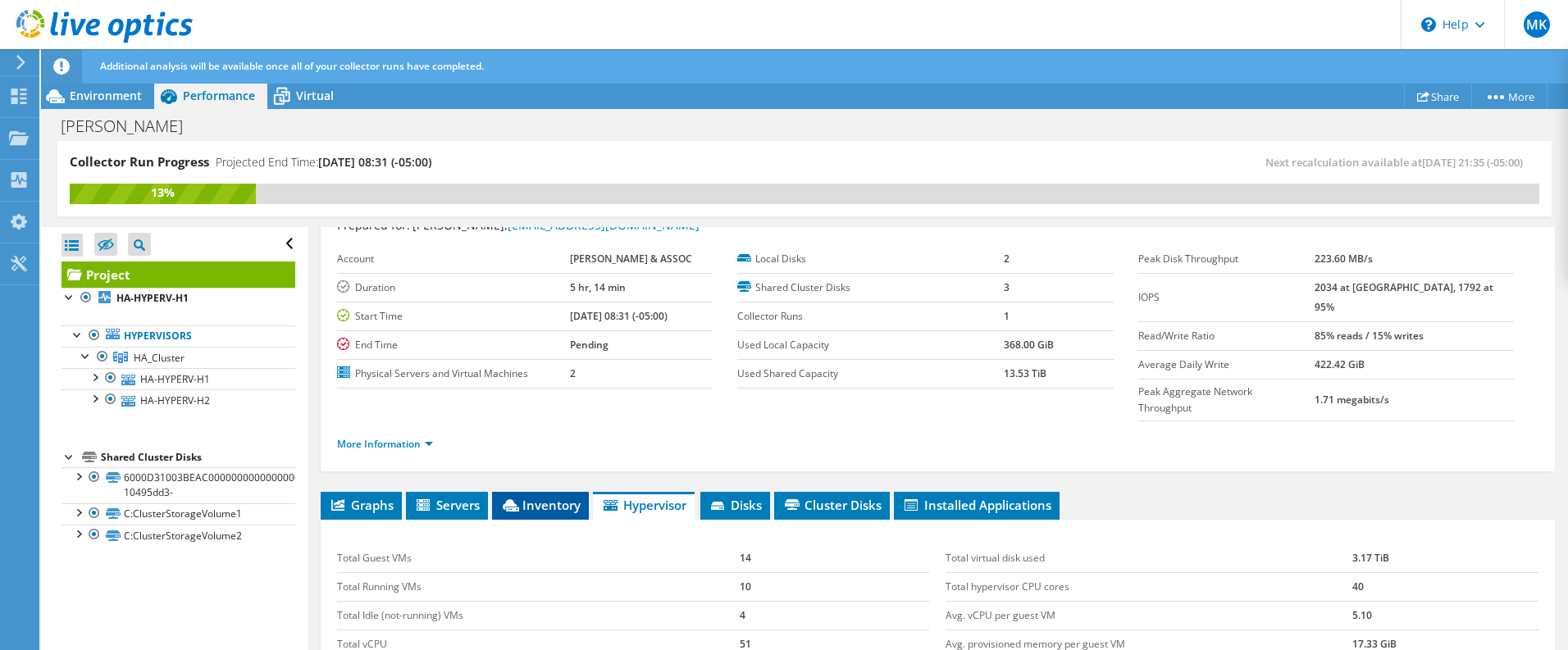
click at [551, 497] on span "Inventory" at bounding box center [540, 505] width 80 height 16
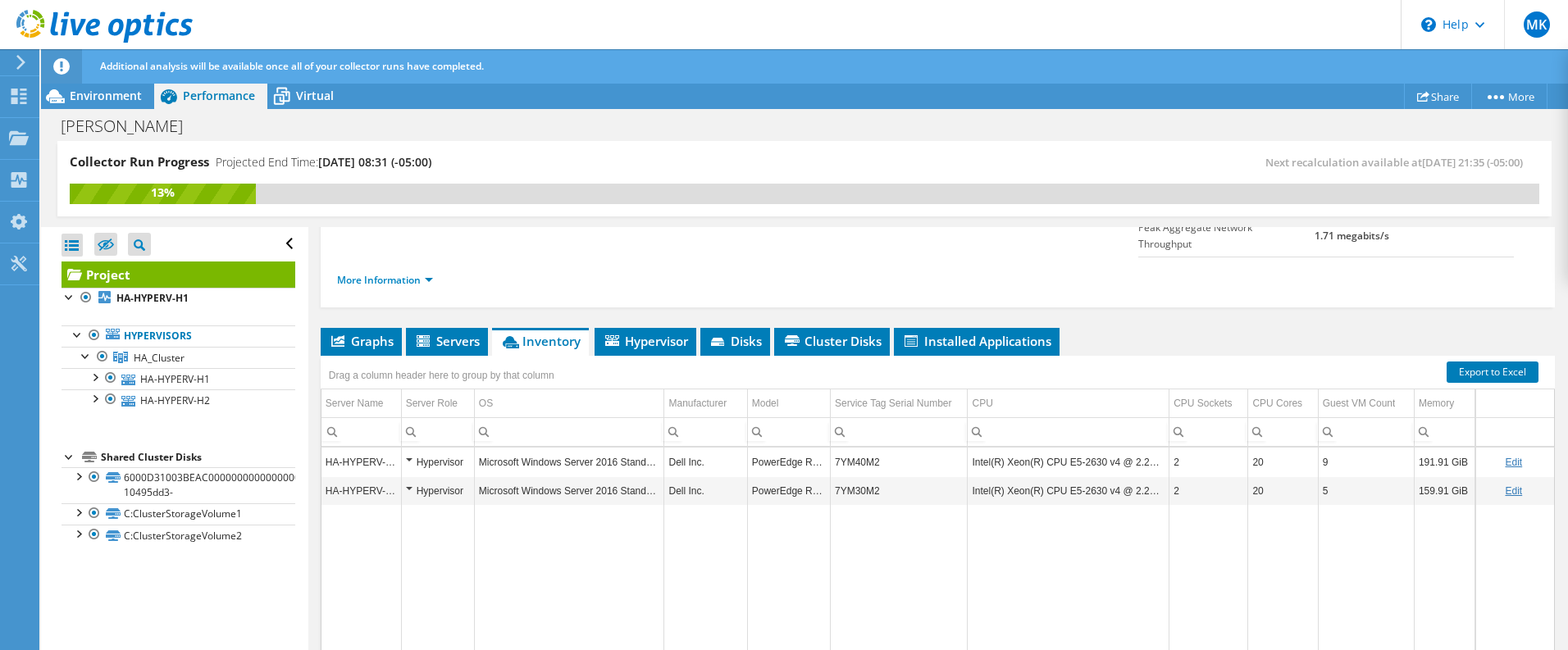
scroll to position [306, 0]
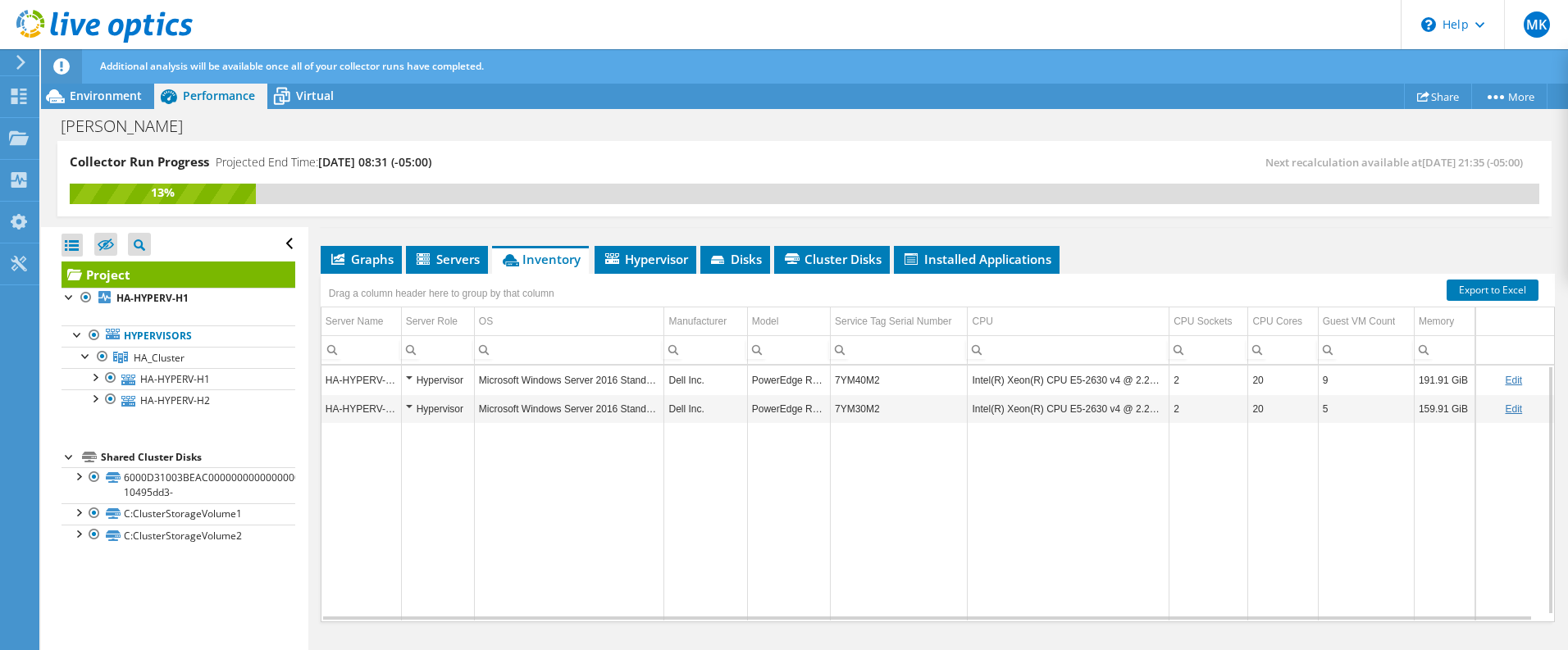
click at [405, 370] on div "Hypervisor" at bounding box center [437, 380] width 64 height 20
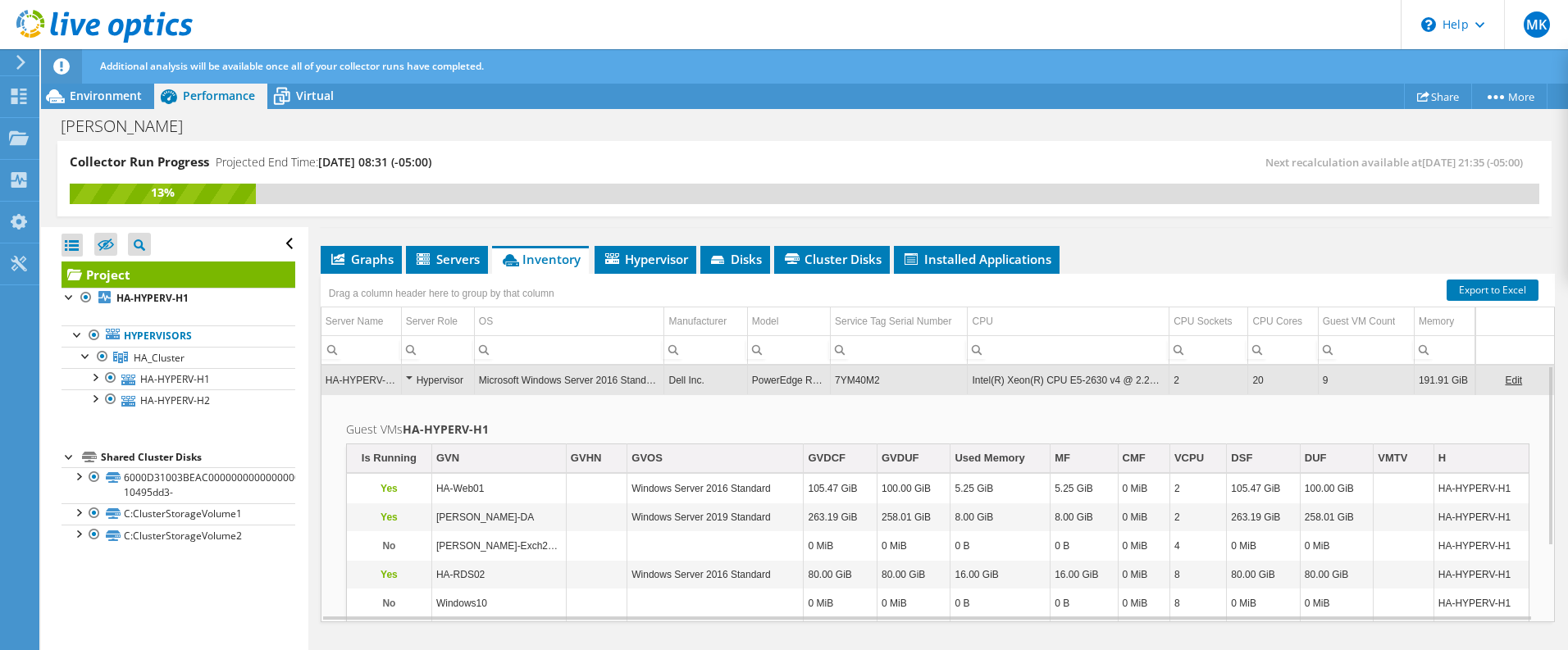
click at [461, 474] on td "HA-Web01" at bounding box center [498, 488] width 135 height 29
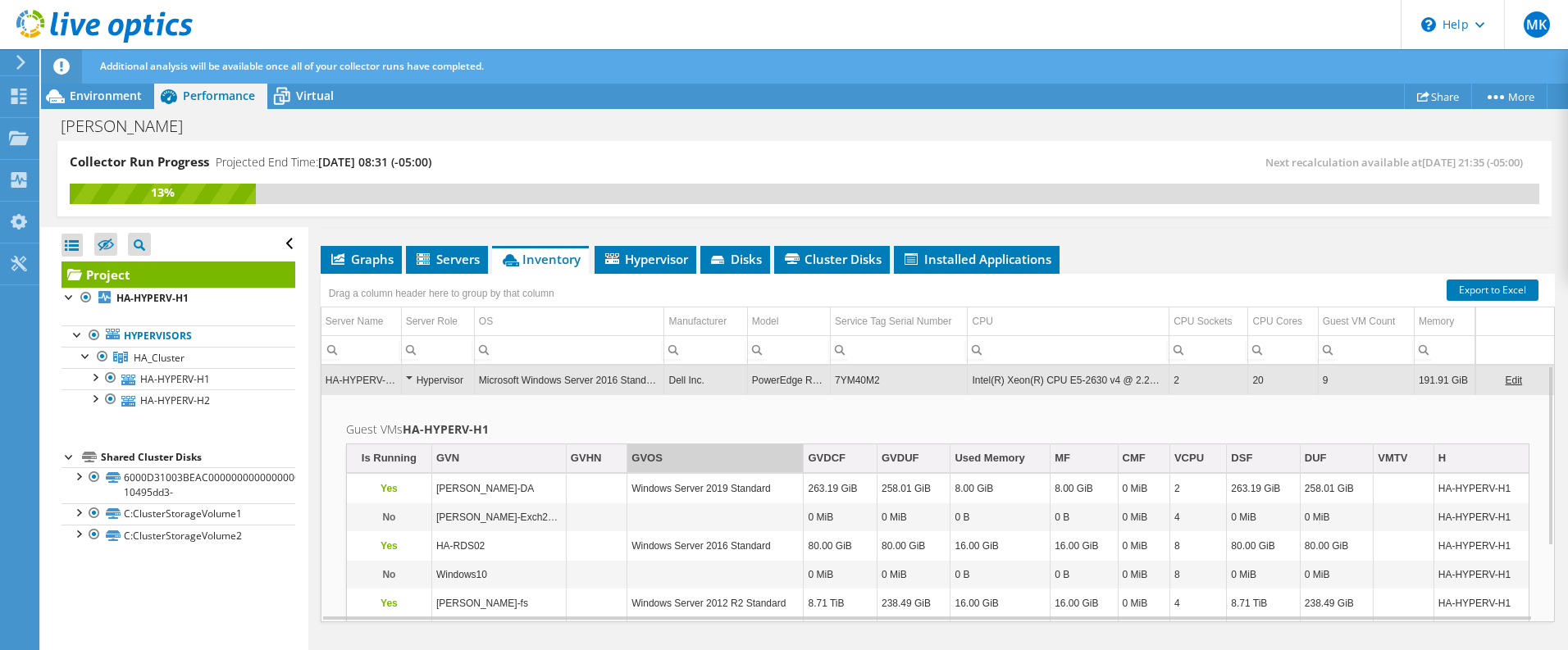
scroll to position [0, 0]
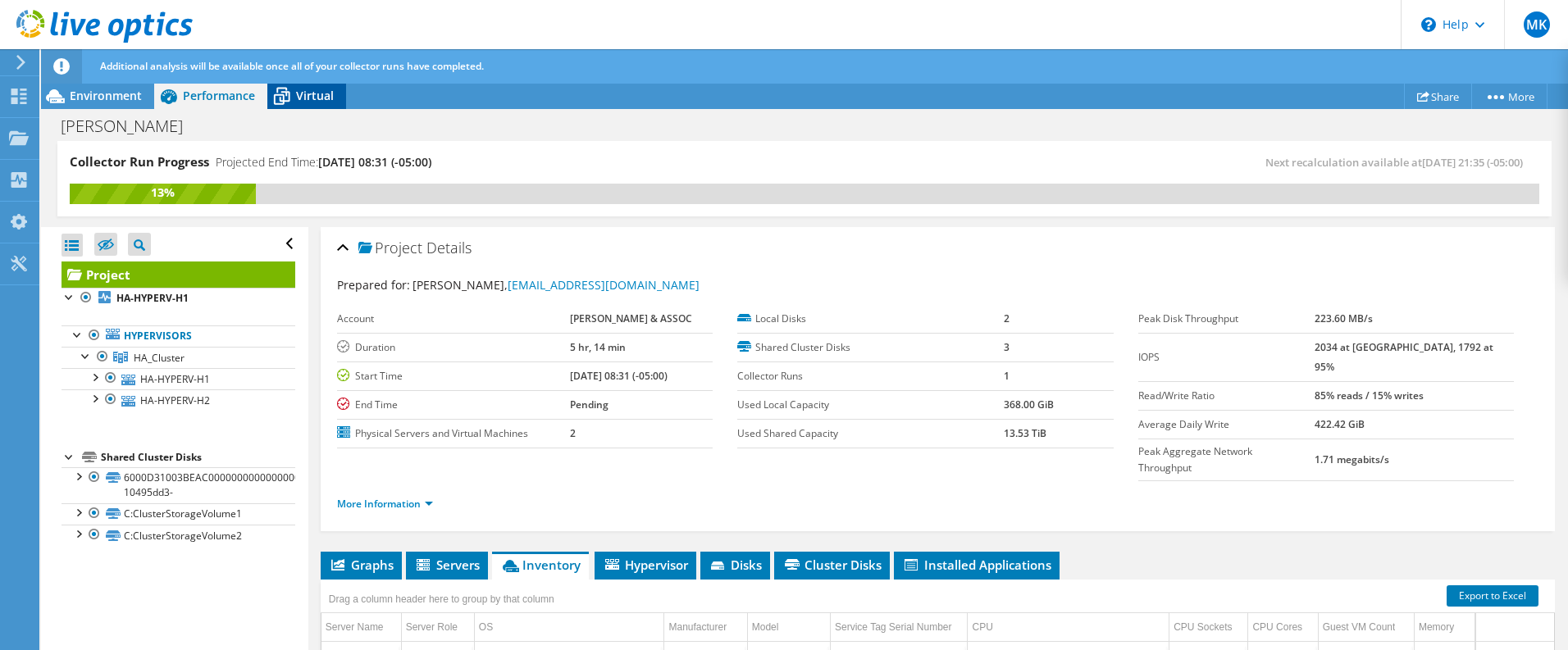
click at [302, 95] on span "Virtual" at bounding box center [315, 96] width 38 height 16
